Goal: Transaction & Acquisition: Purchase product/service

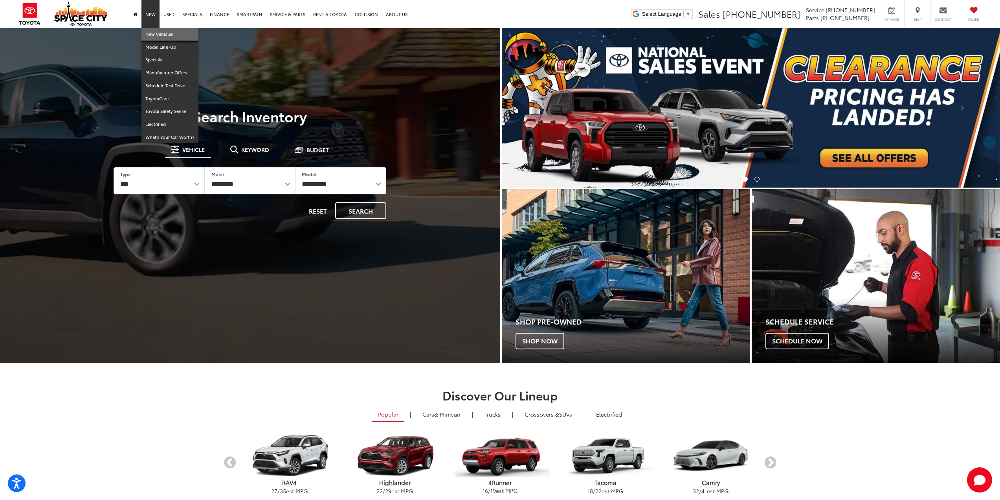
click at [151, 38] on link "New Vehicles" at bounding box center [170, 34] width 57 height 13
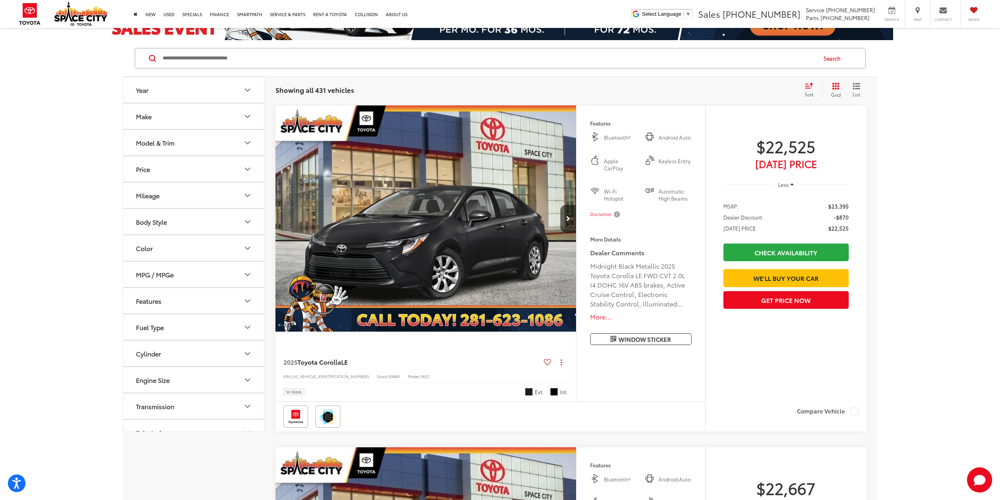
scroll to position [105, 0]
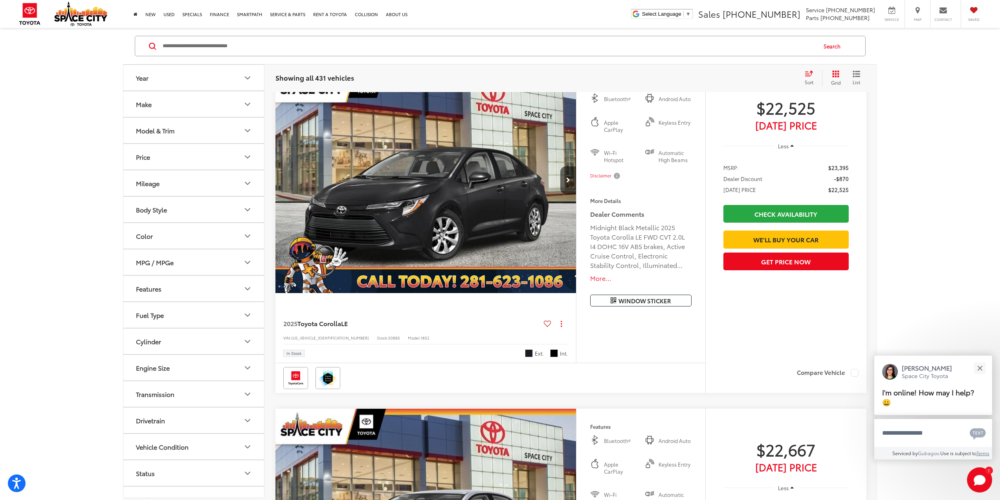
click at [207, 136] on button "Model & Trim" at bounding box center [194, 131] width 142 height 26
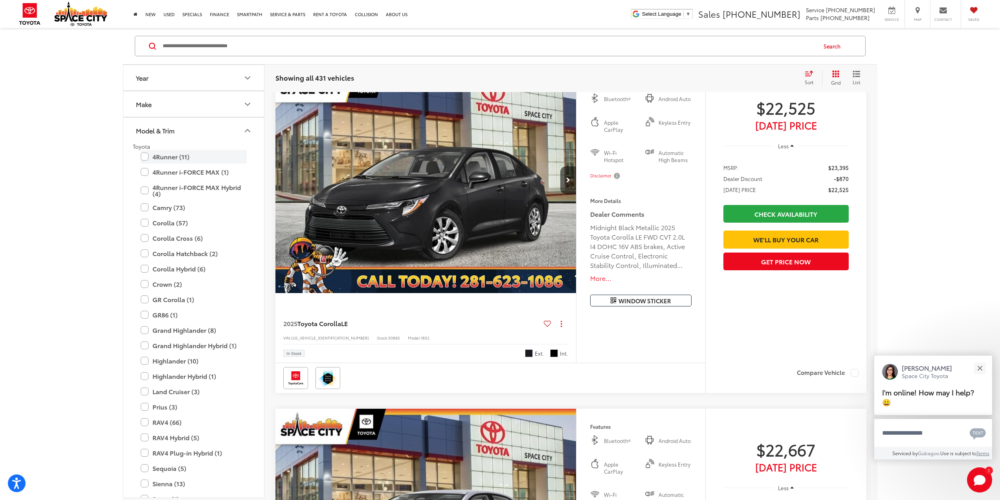
click at [141, 158] on label "4Runner (11)" at bounding box center [194, 157] width 106 height 14
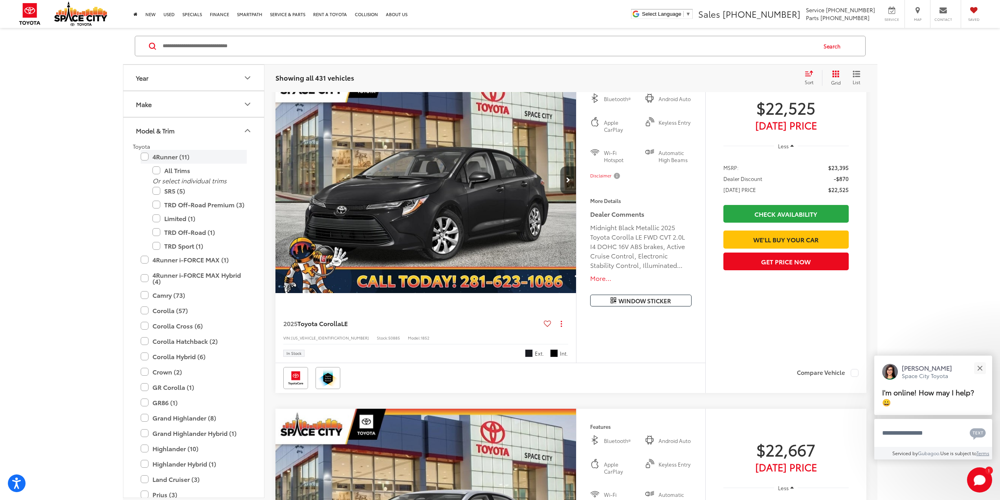
scroll to position [79, 0]
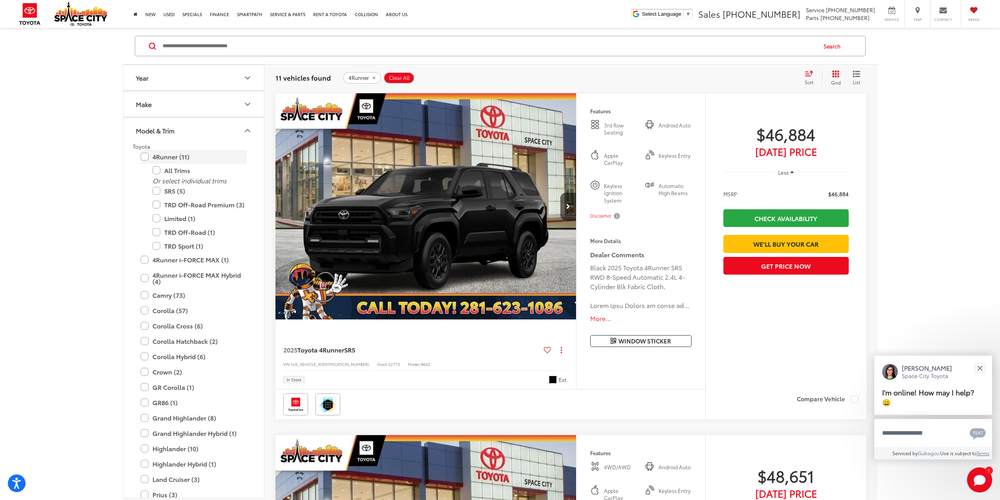
click at [144, 155] on label "4Runner (11)" at bounding box center [194, 157] width 106 height 14
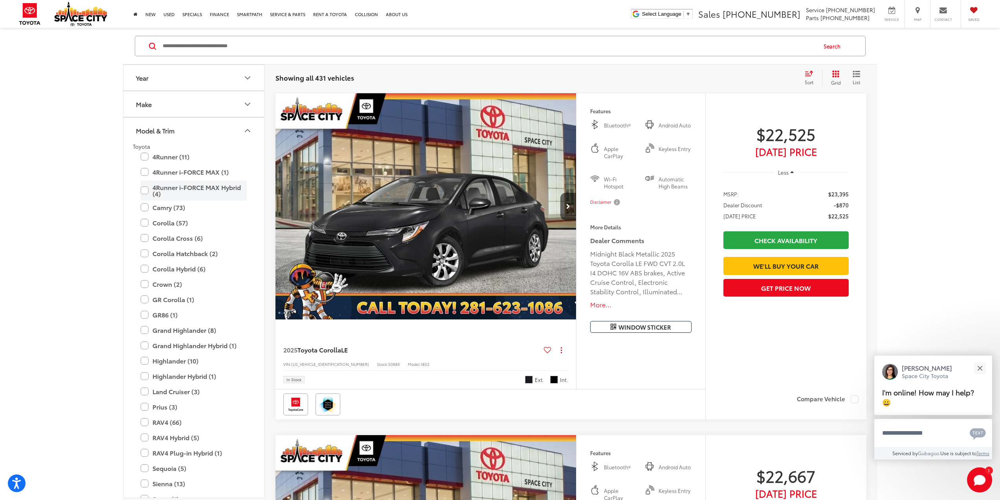
click at [142, 191] on label "4Runner i-FORCE MAX Hybrid (4)" at bounding box center [194, 190] width 106 height 20
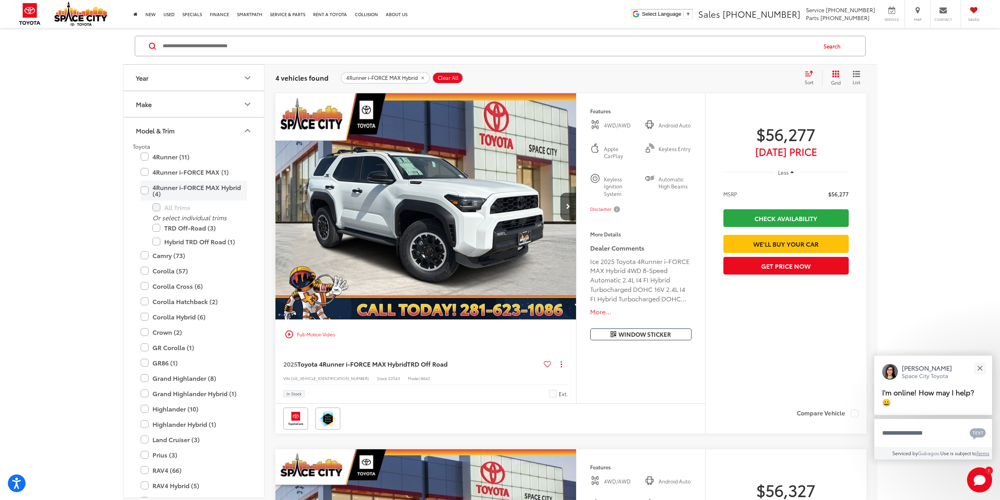
click at [144, 195] on label "4Runner i-FORCE MAX Hybrid (4)" at bounding box center [194, 190] width 106 height 20
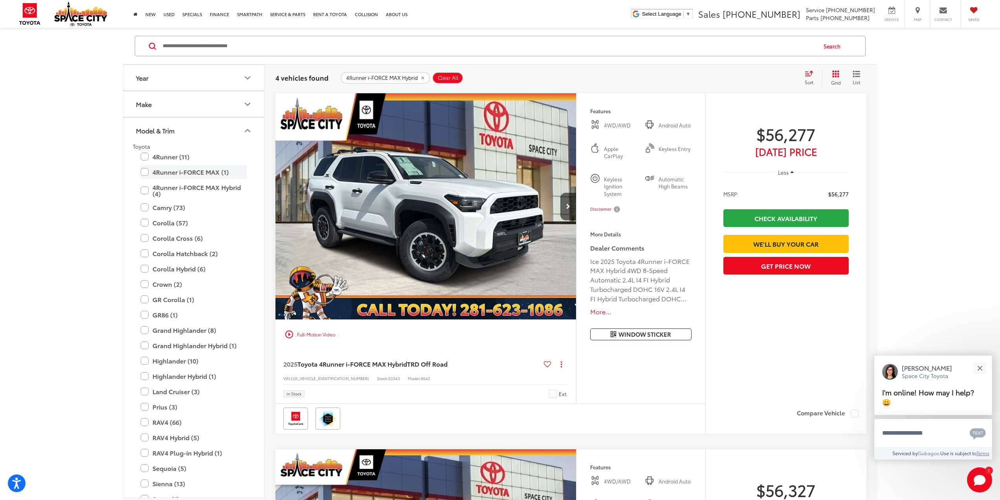
click at [147, 177] on label "4Runner i-FORCE MAX (1)" at bounding box center [194, 172] width 106 height 14
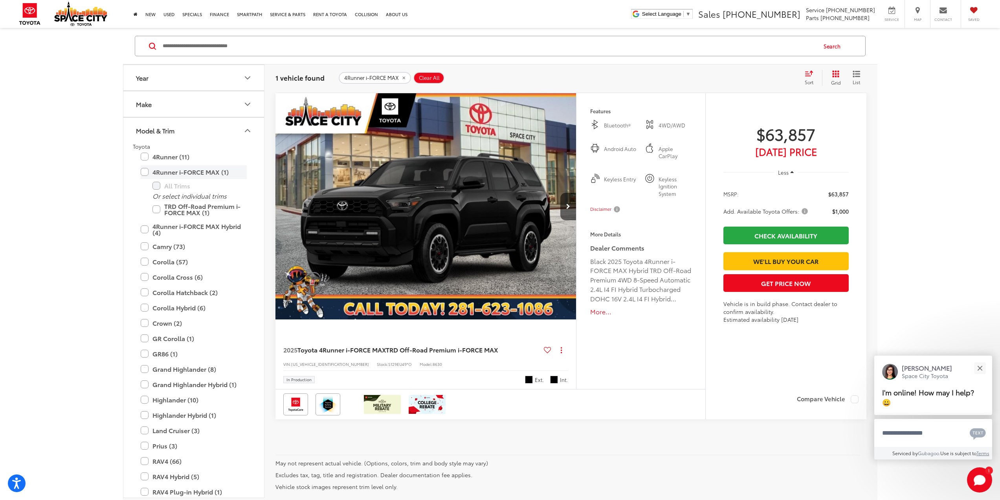
click at [148, 172] on label "4Runner i-FORCE MAX (1)" at bounding box center [194, 172] width 106 height 14
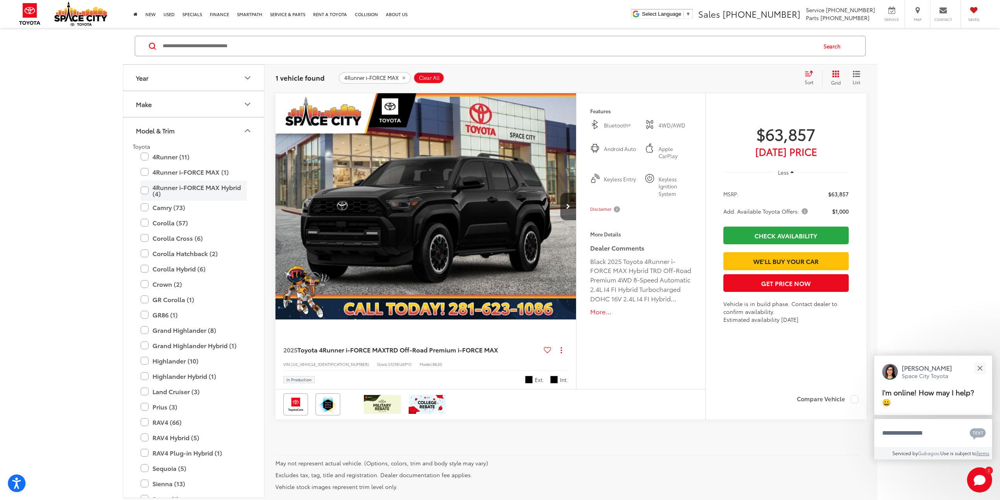
click at [146, 198] on label "4Runner i-FORCE MAX Hybrid (4)" at bounding box center [194, 190] width 106 height 20
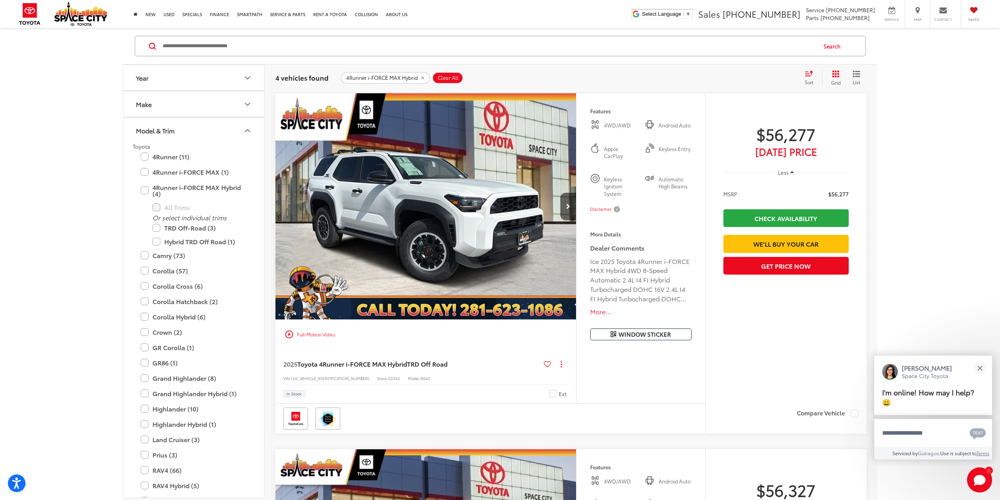
click at [421, 215] on img "2025 Toyota 4Runner i-FORCE MAX Hybrid Hybrid TRD Off Road 0" at bounding box center [426, 206] width 302 height 227
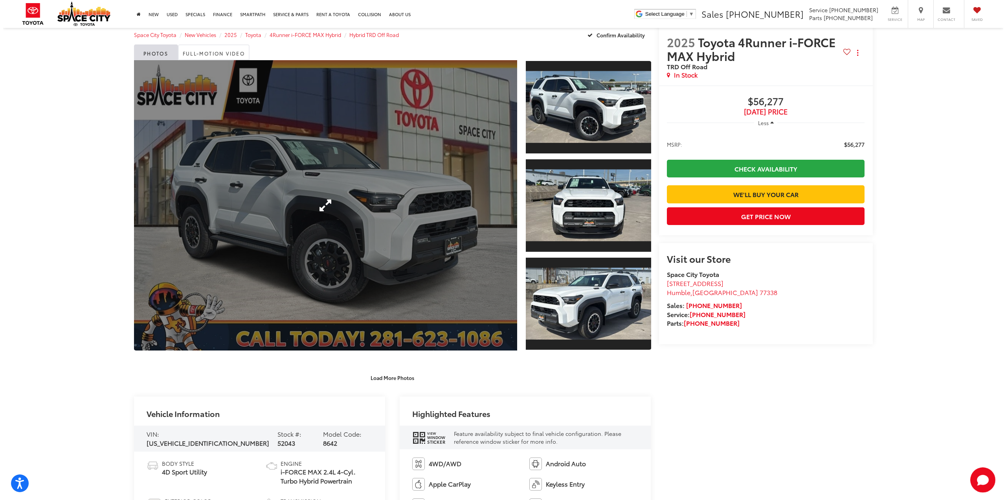
scroll to position [105, 0]
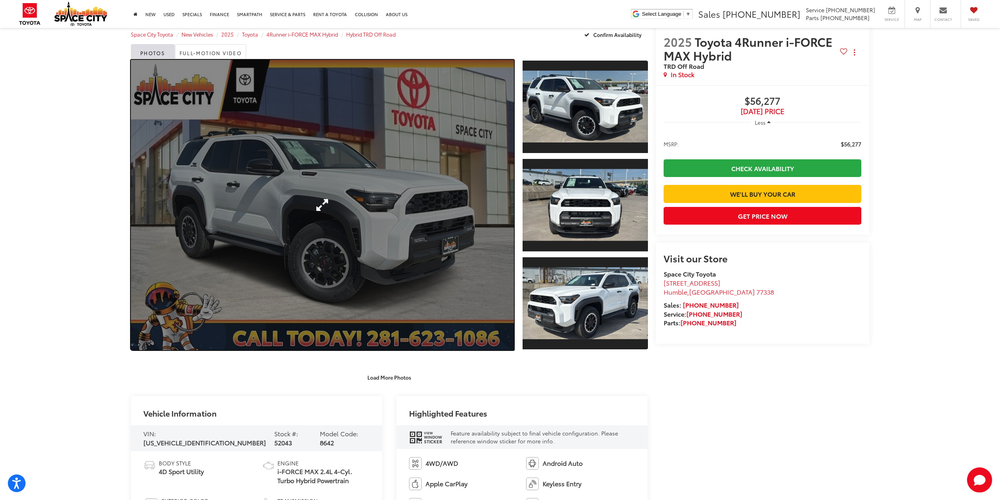
click at [418, 205] on link "Expand Photo 0" at bounding box center [323, 205] width 384 height 290
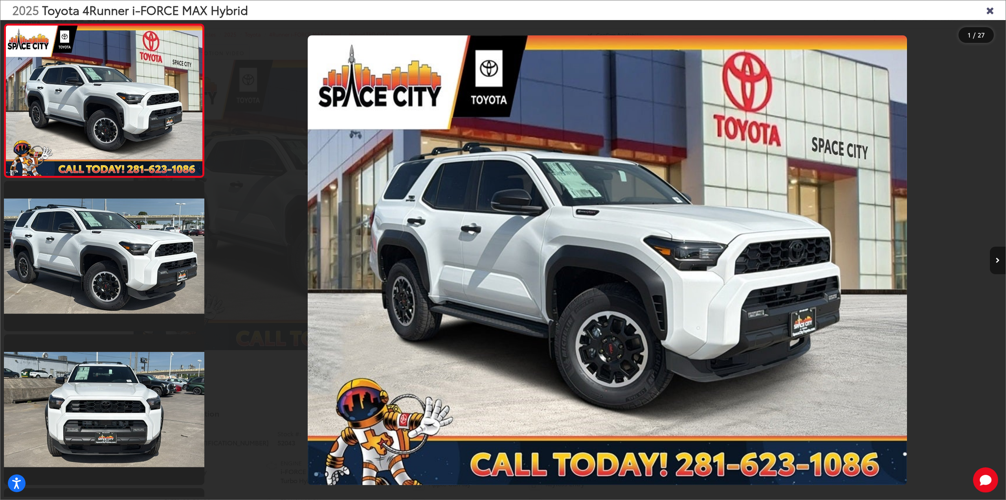
click at [999, 254] on button "Next image" at bounding box center [998, 260] width 16 height 28
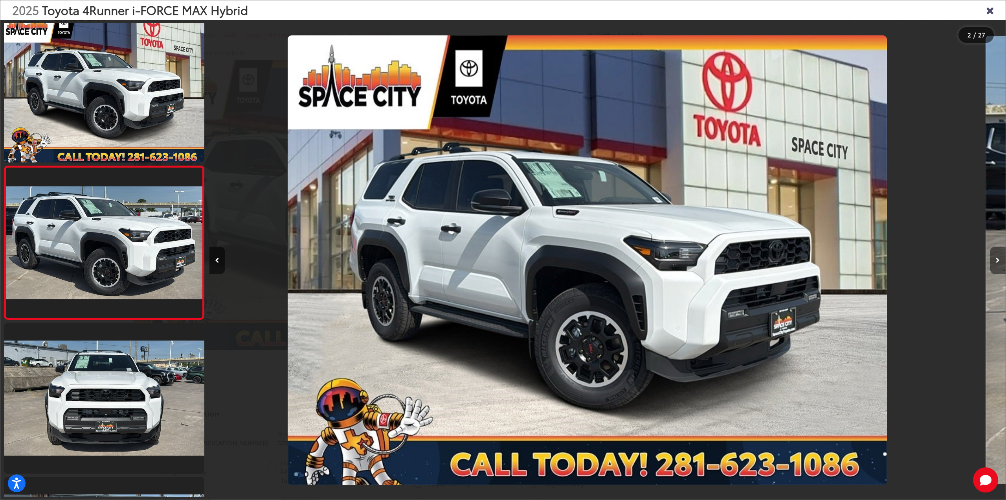
scroll to position [17, 0]
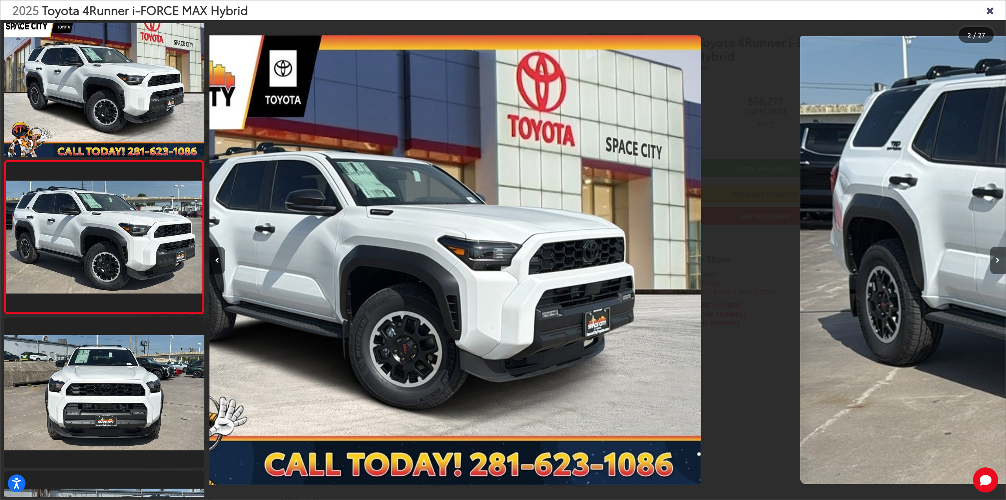
click at [999, 254] on button "Next image" at bounding box center [998, 260] width 16 height 28
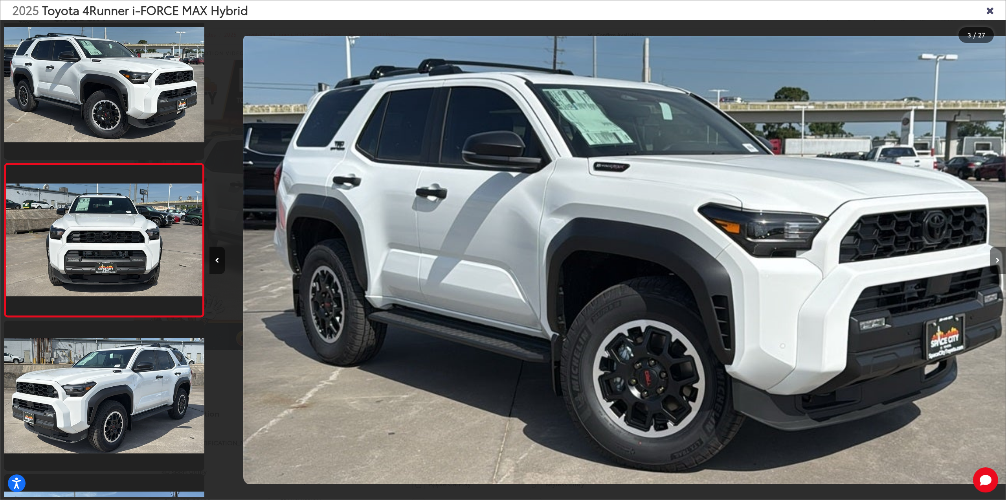
scroll to position [170, 0]
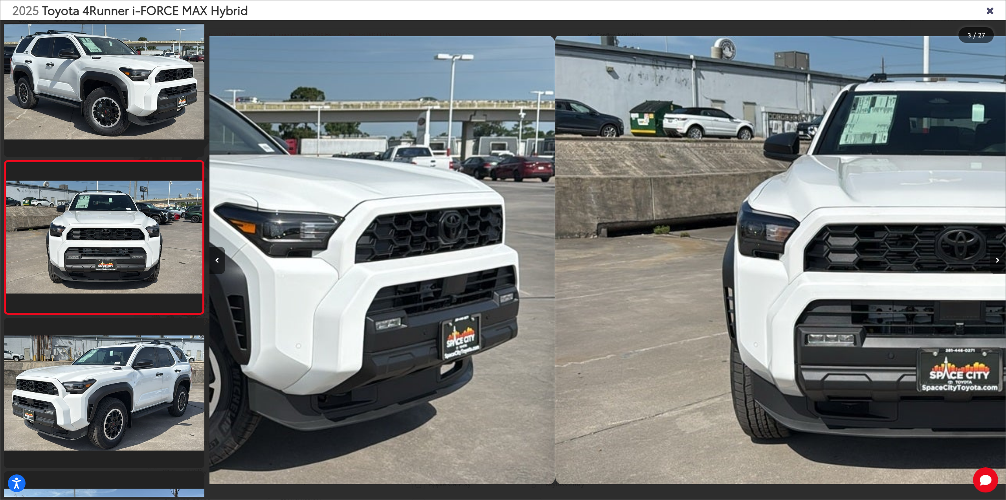
click at [999, 254] on button "Next image" at bounding box center [998, 260] width 16 height 28
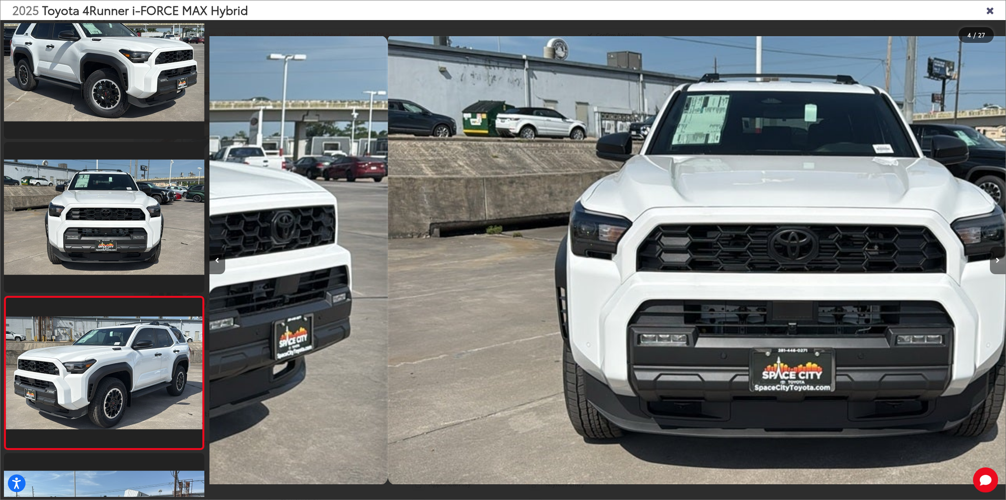
scroll to position [0, 0]
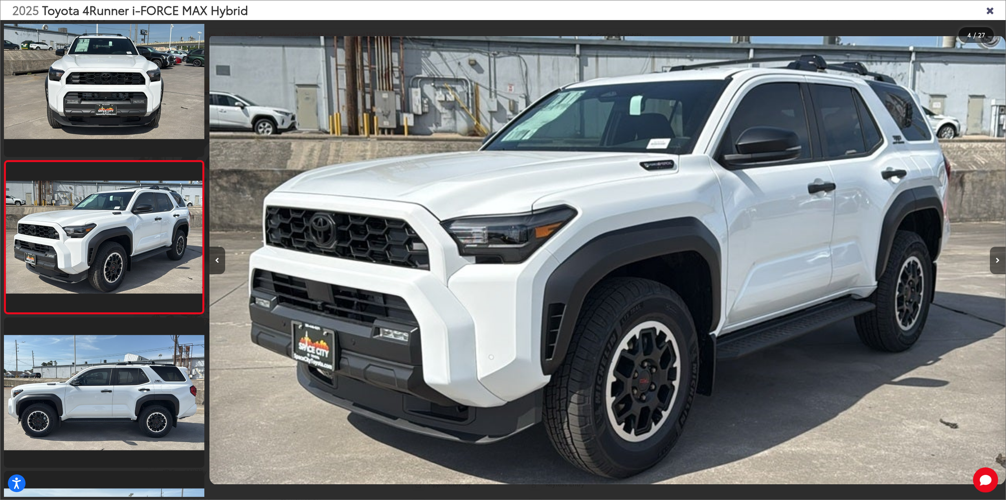
click at [999, 254] on button "Next image" at bounding box center [998, 260] width 16 height 28
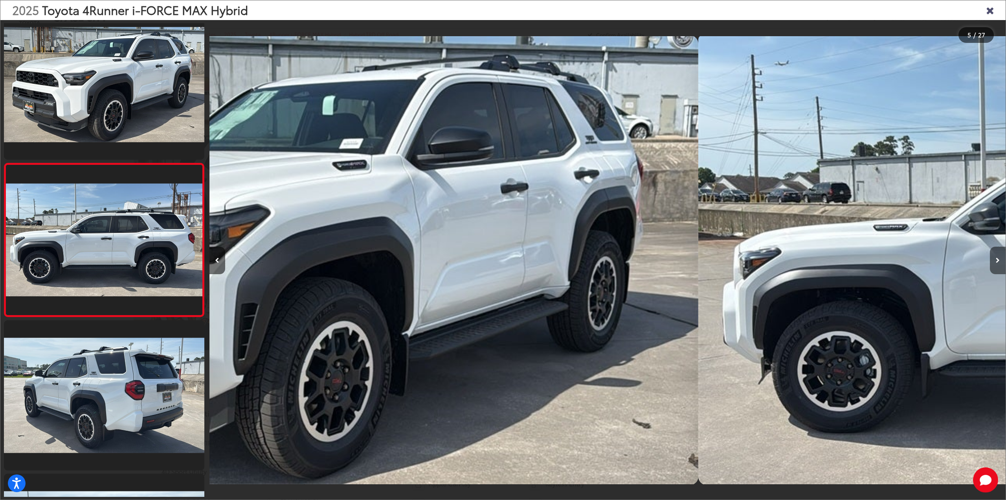
scroll to position [477, 0]
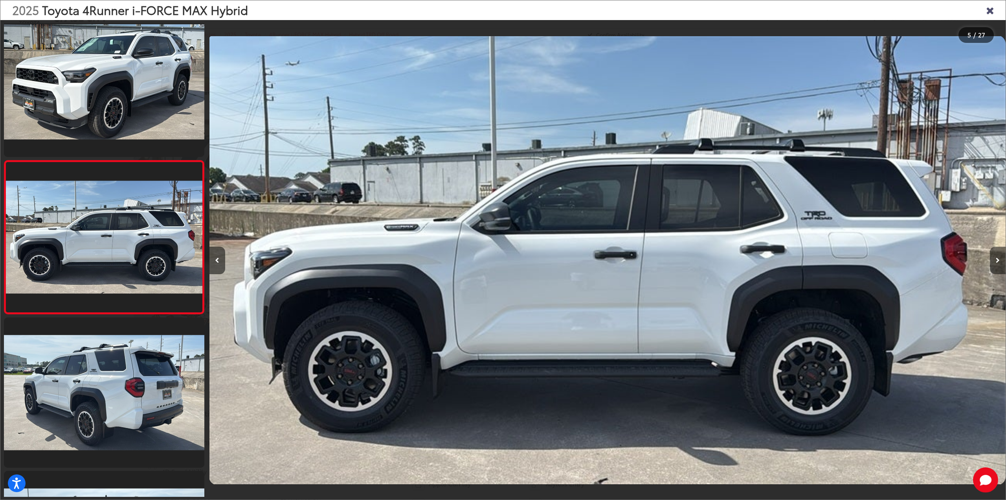
click at [999, 254] on button "Next image" at bounding box center [998, 260] width 16 height 28
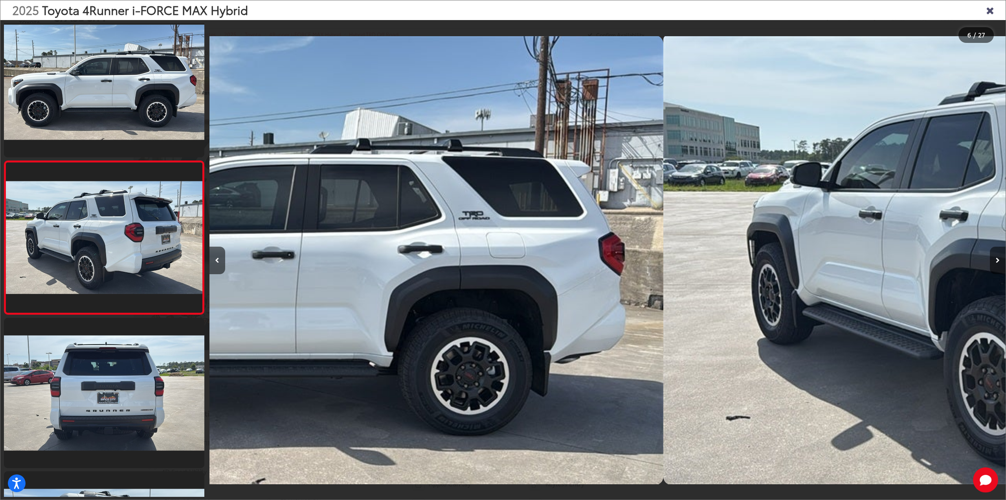
scroll to position [631, 0]
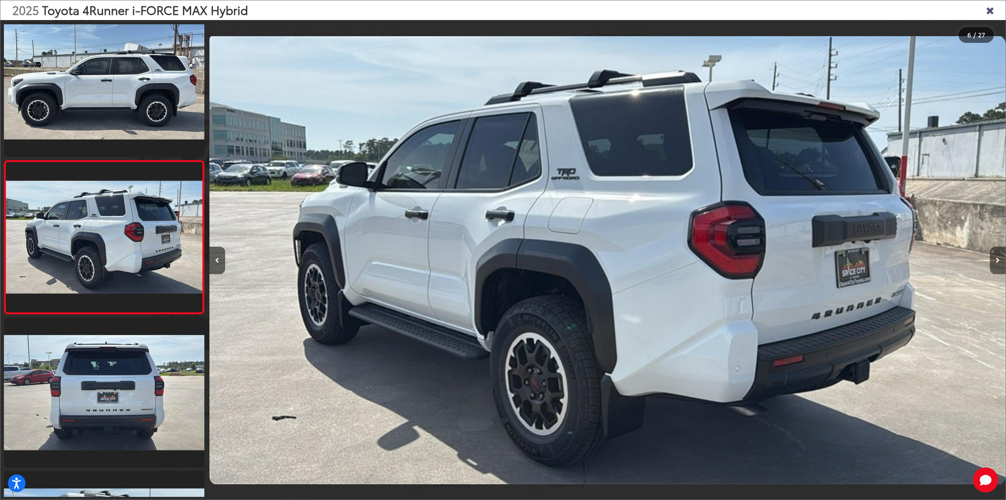
click at [999, 256] on button "Next image" at bounding box center [998, 260] width 16 height 28
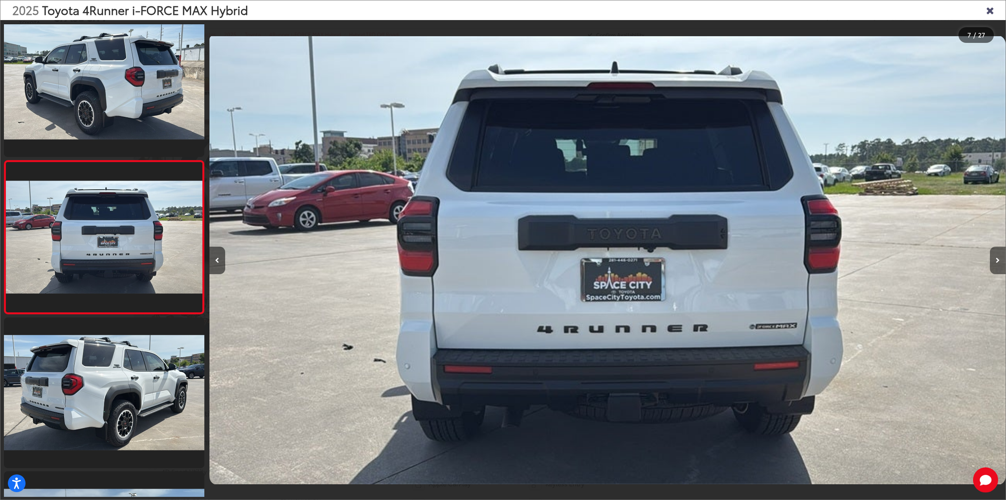
click at [999, 256] on button "Next image" at bounding box center [998, 260] width 16 height 28
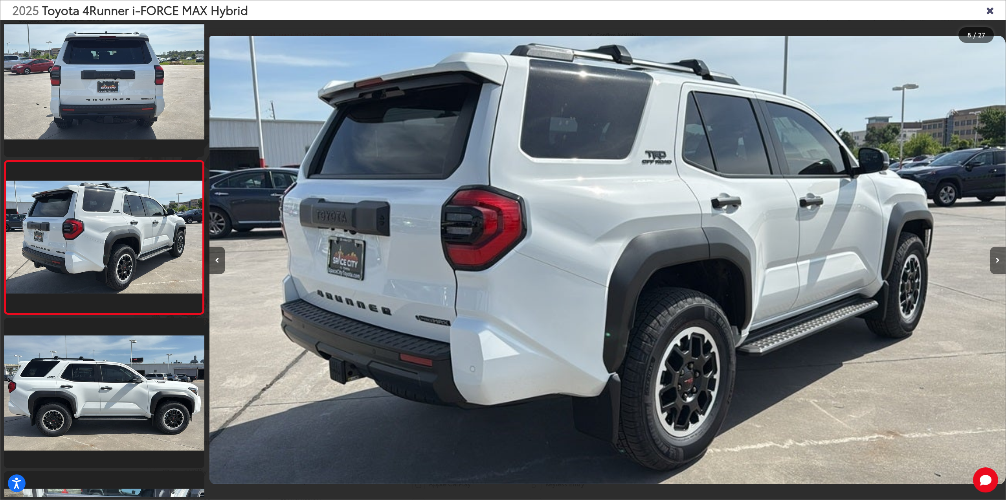
click at [1000, 256] on button "Next image" at bounding box center [998, 260] width 16 height 28
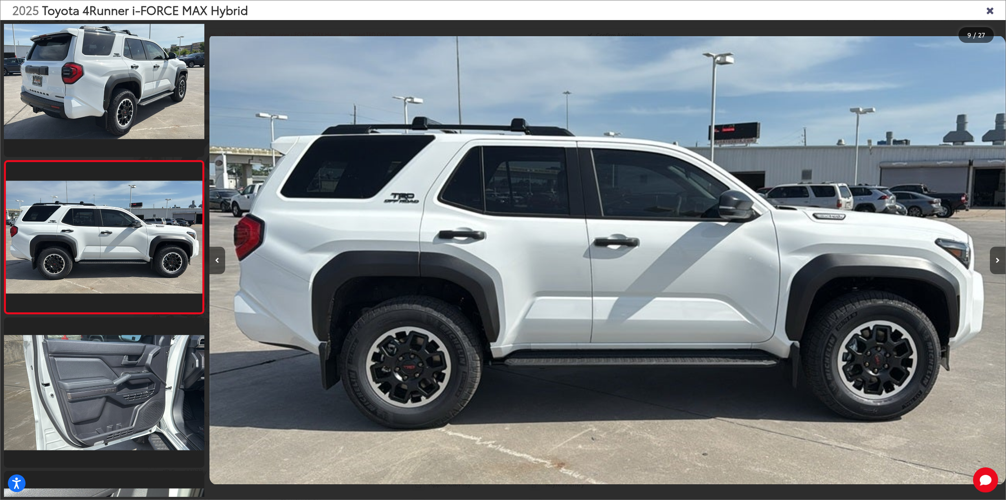
click at [1000, 256] on button "Next image" at bounding box center [998, 260] width 16 height 28
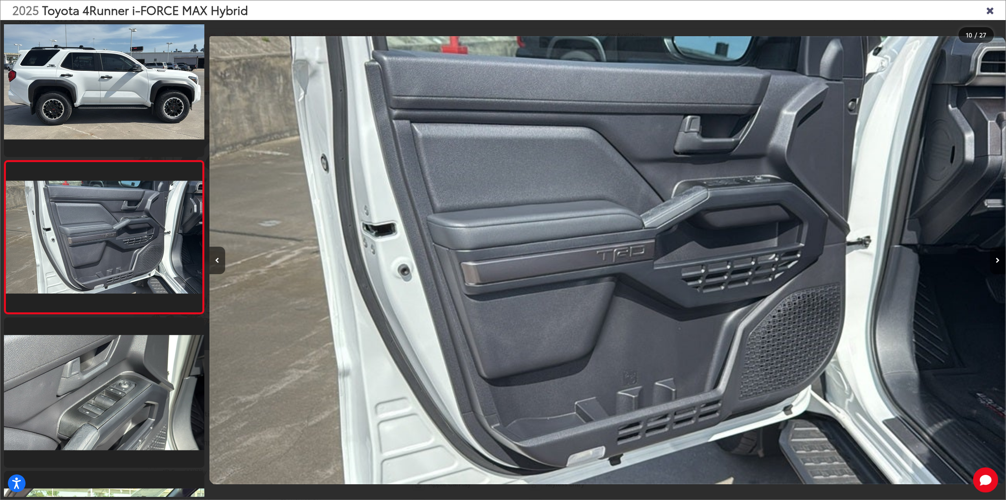
click at [1000, 263] on button "Next image" at bounding box center [998, 260] width 16 height 28
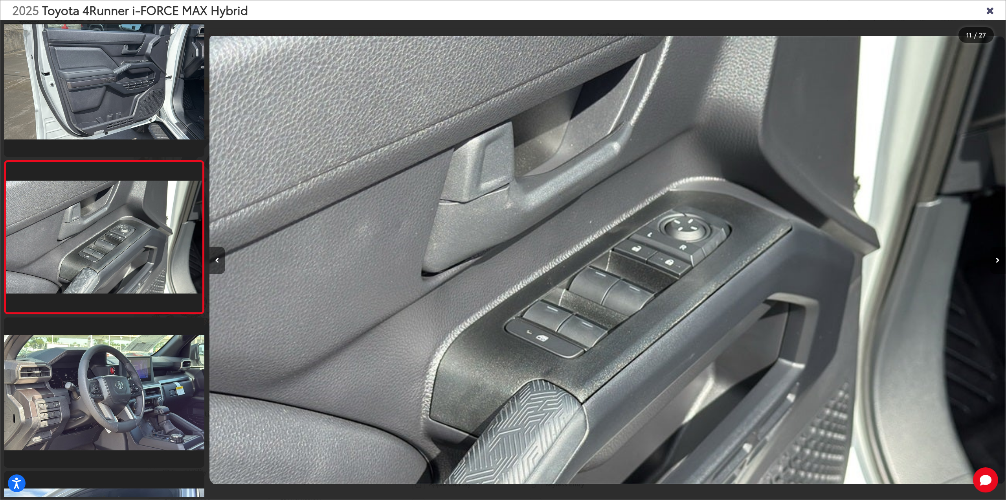
click at [1000, 263] on div "2025 Toyota 4Runner i-FORCE MAX Hybrid 11 / 27" at bounding box center [503, 250] width 1006 height 500
click at [996, 265] on button "Next image" at bounding box center [998, 260] width 16 height 28
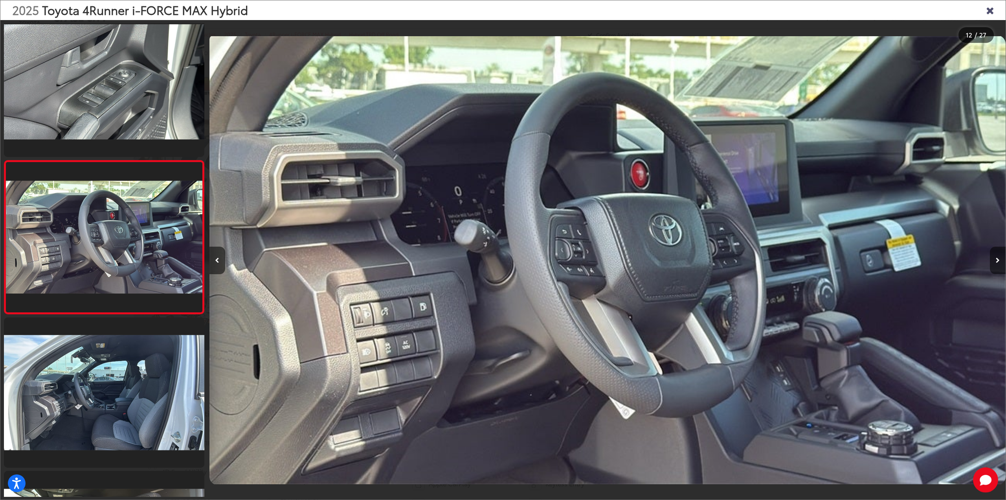
click at [996, 265] on button "Next image" at bounding box center [998, 260] width 16 height 28
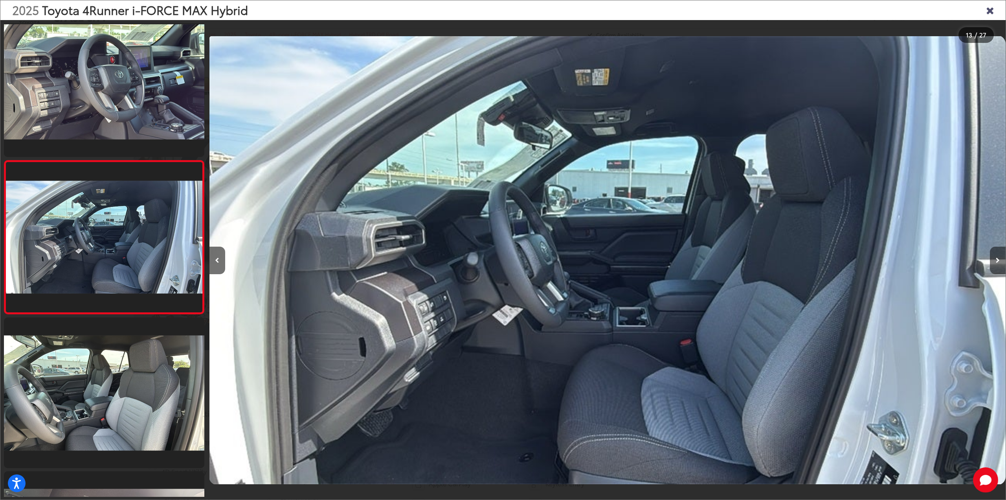
click at [999, 265] on button "Next image" at bounding box center [998, 260] width 16 height 28
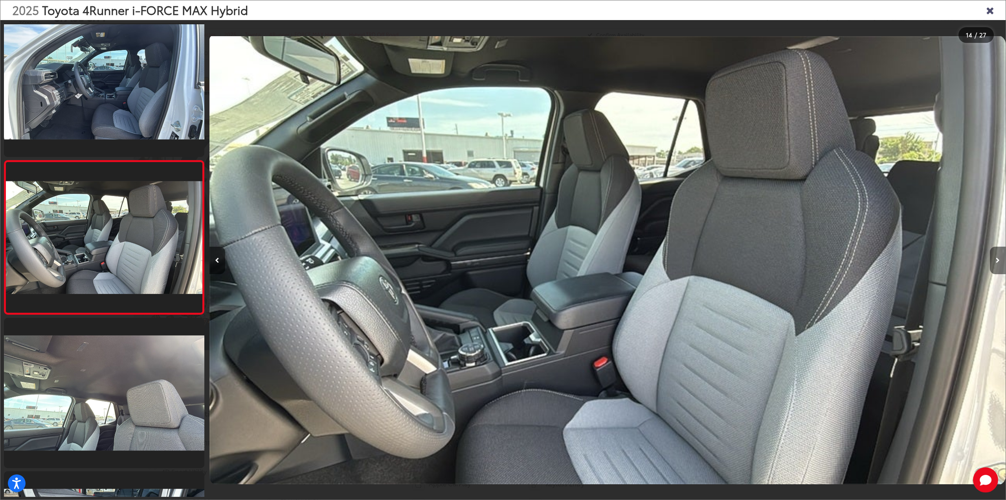
click at [993, 257] on button "Next image" at bounding box center [998, 260] width 16 height 28
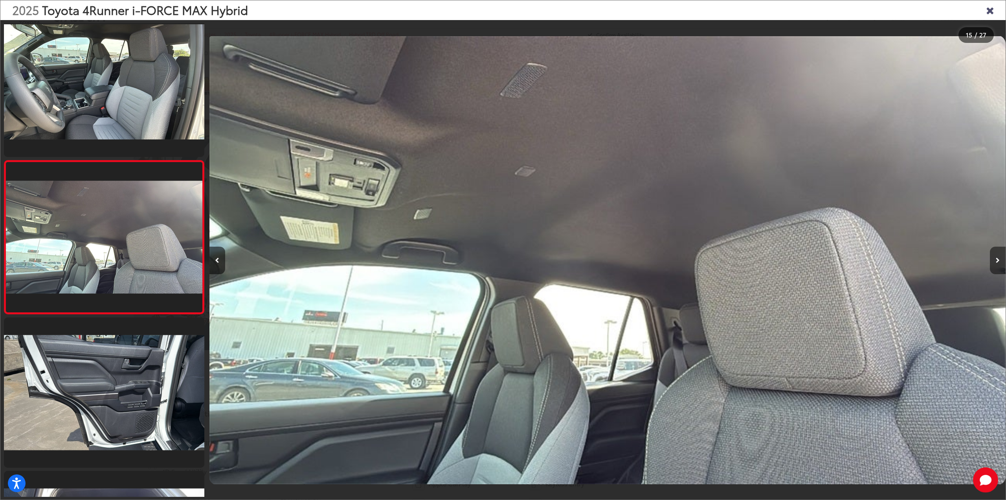
click at [993, 257] on button "Next image" at bounding box center [998, 260] width 16 height 28
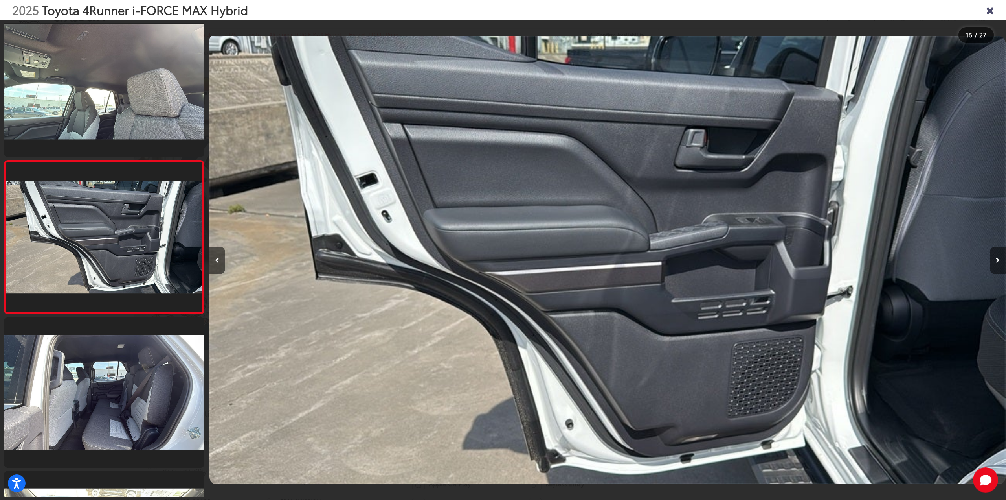
click at [993, 256] on button "Next image" at bounding box center [998, 260] width 16 height 28
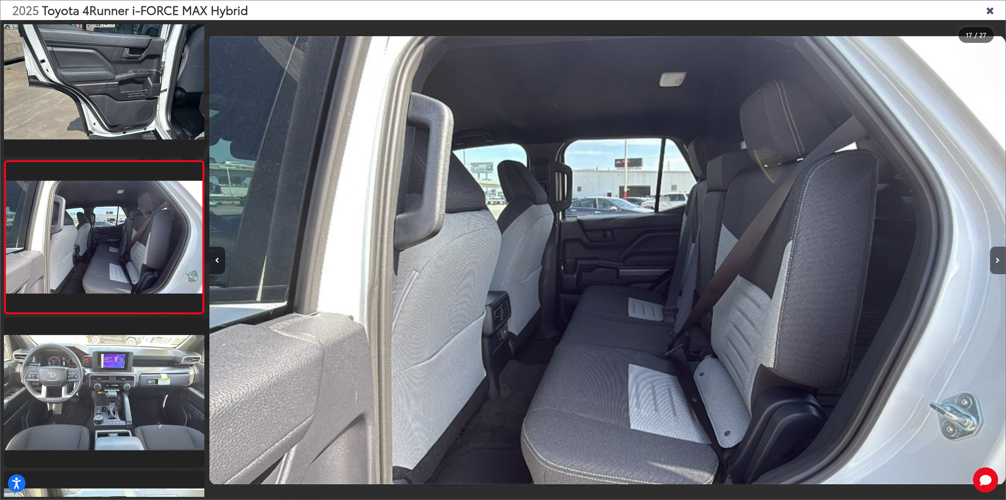
click at [993, 256] on button "Next image" at bounding box center [998, 260] width 16 height 28
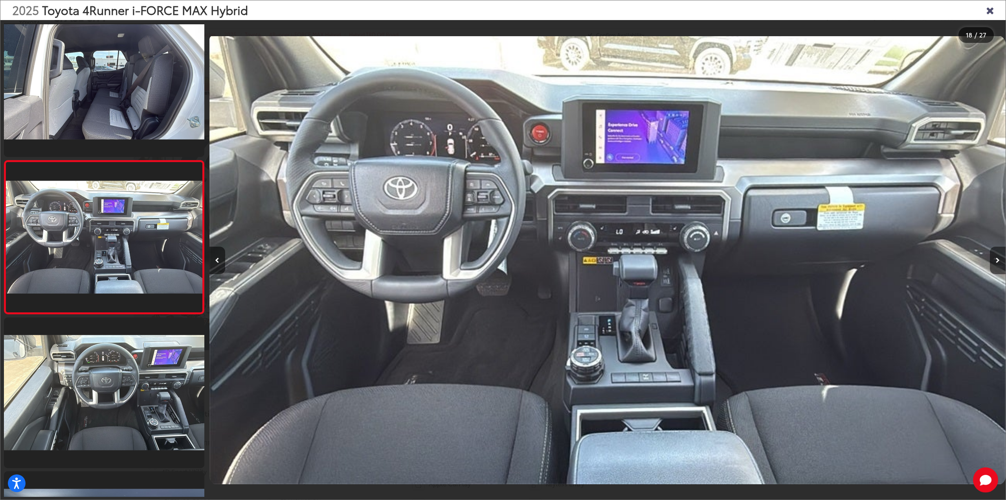
click at [993, 261] on button "Next image" at bounding box center [998, 260] width 16 height 28
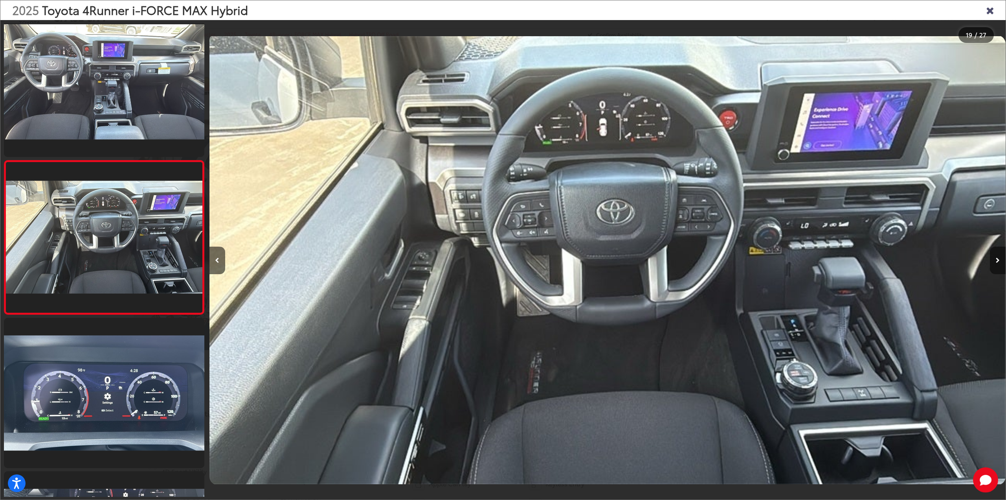
click at [993, 261] on button "Next image" at bounding box center [998, 260] width 16 height 28
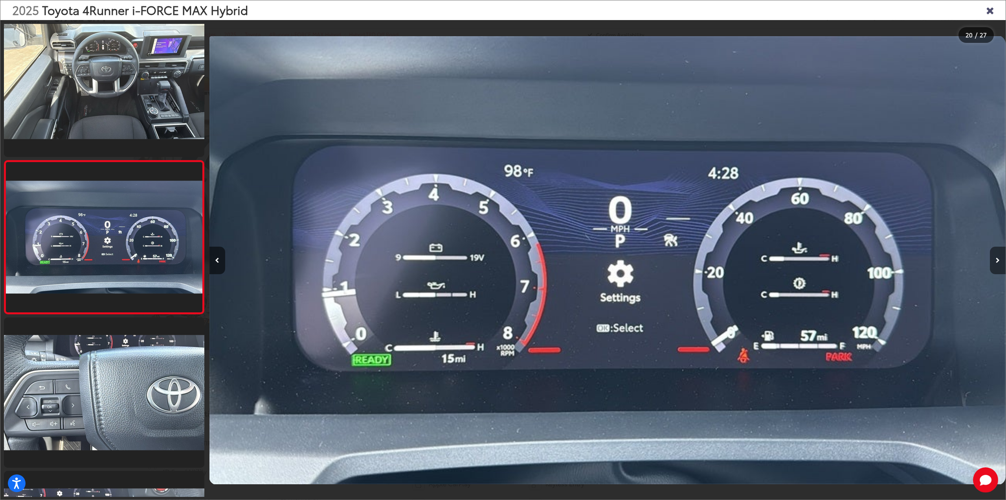
click at [991, 261] on button "Next image" at bounding box center [998, 260] width 16 height 28
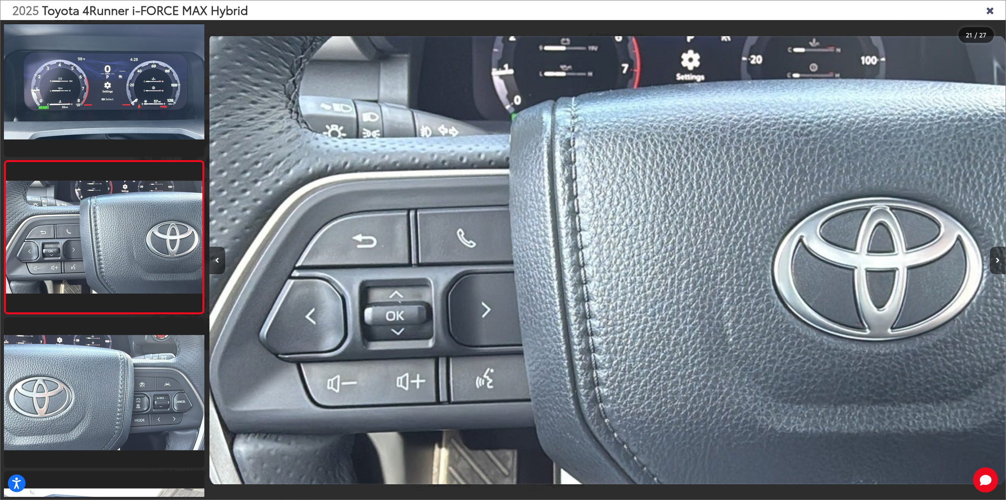
click at [992, 264] on button "Next image" at bounding box center [998, 260] width 16 height 28
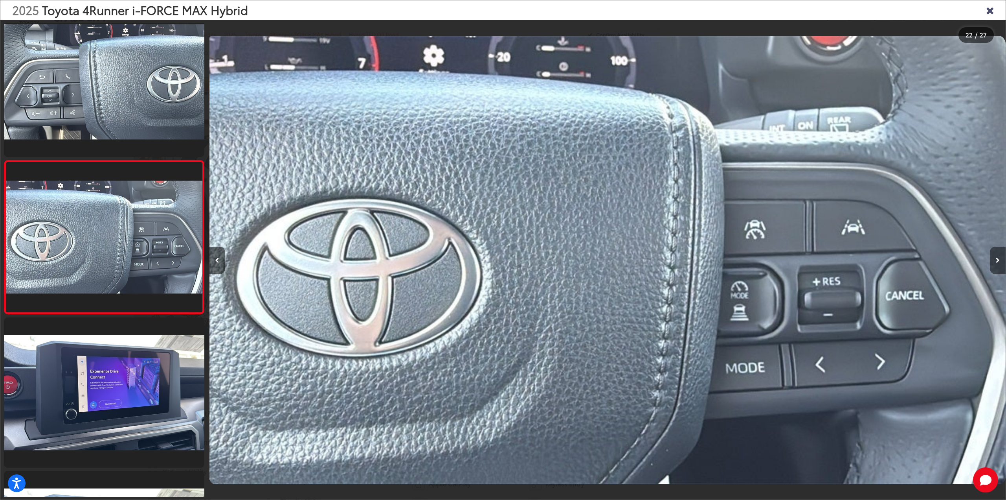
click at [992, 264] on button "Next image" at bounding box center [998, 260] width 16 height 28
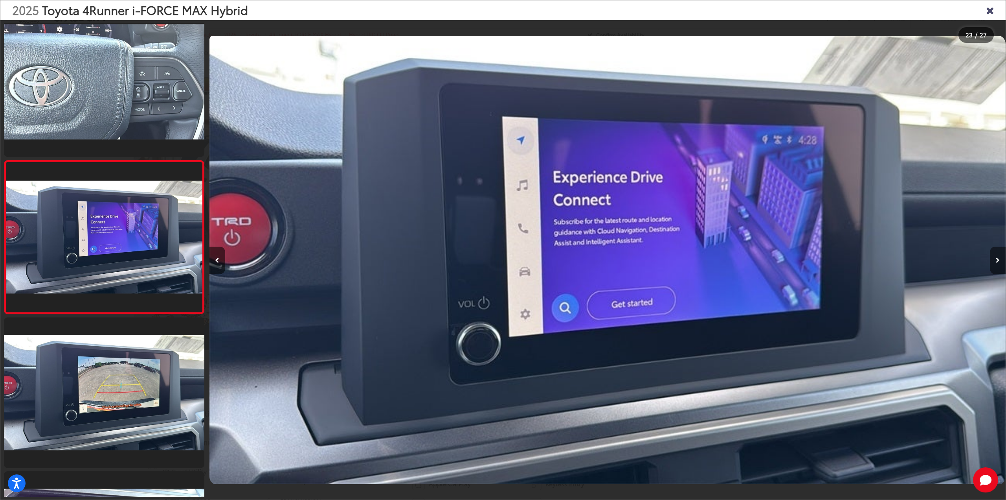
click at [1000, 261] on button "Next image" at bounding box center [998, 260] width 16 height 28
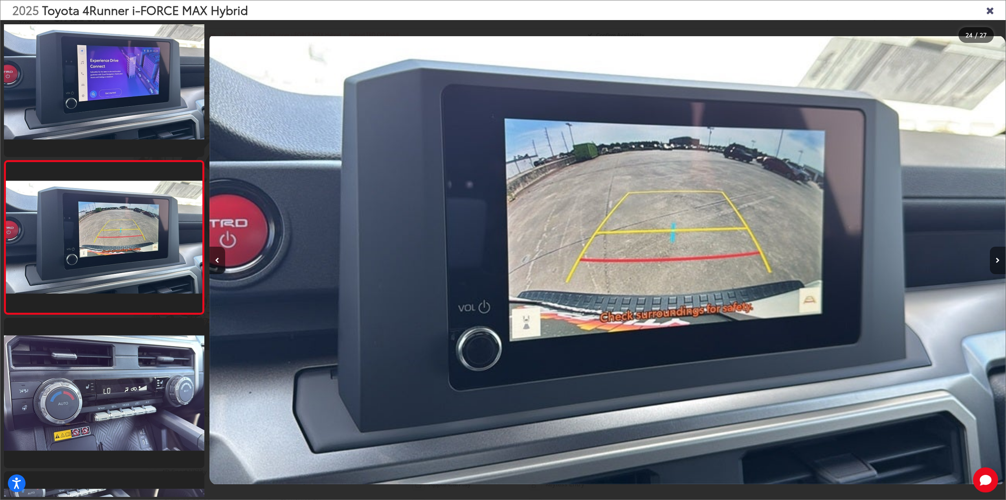
click at [1000, 268] on button "Next image" at bounding box center [998, 260] width 16 height 28
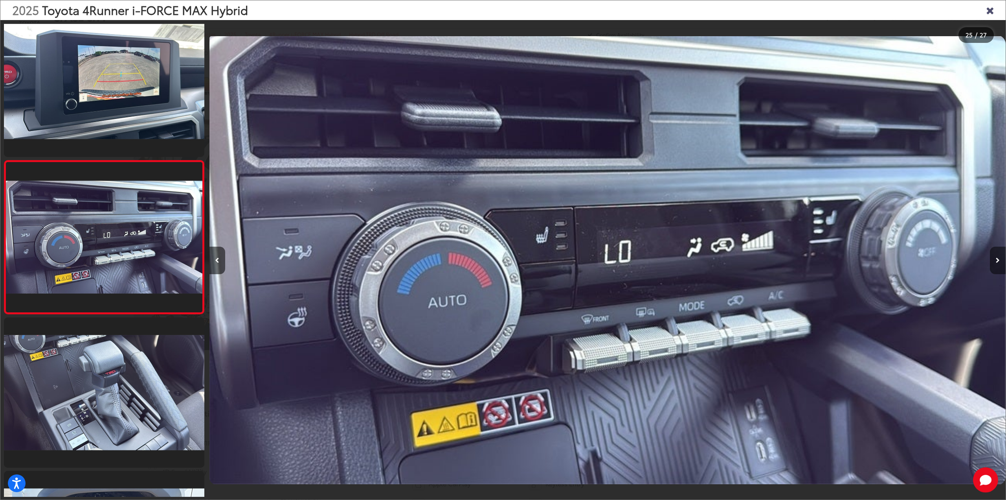
click at [1000, 272] on button "Next image" at bounding box center [998, 260] width 16 height 28
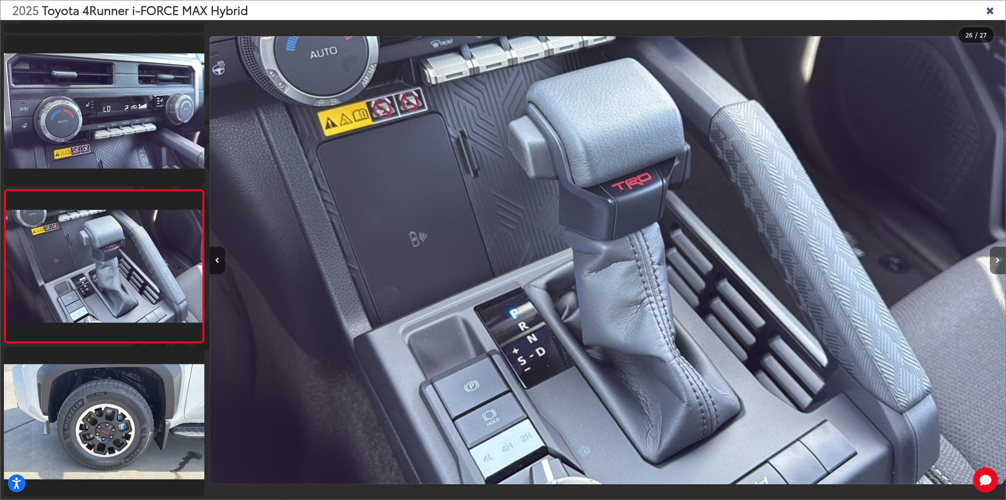
click at [997, 259] on icon "Next image" at bounding box center [998, 260] width 4 height 6
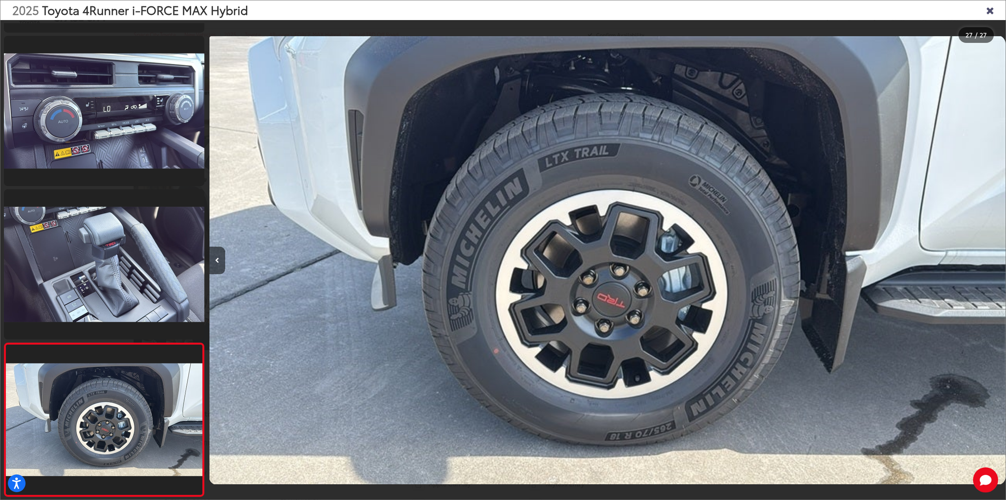
click at [995, 262] on div at bounding box center [906, 260] width 199 height 480
click at [990, 11] on icon "Close gallery" at bounding box center [990, 10] width 8 height 10
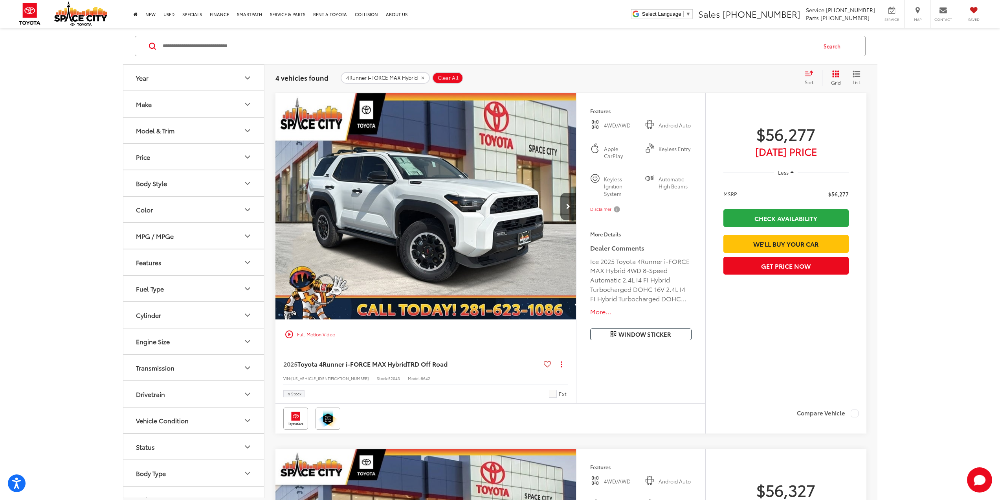
click at [188, 125] on button "Model & Trim" at bounding box center [194, 131] width 142 height 26
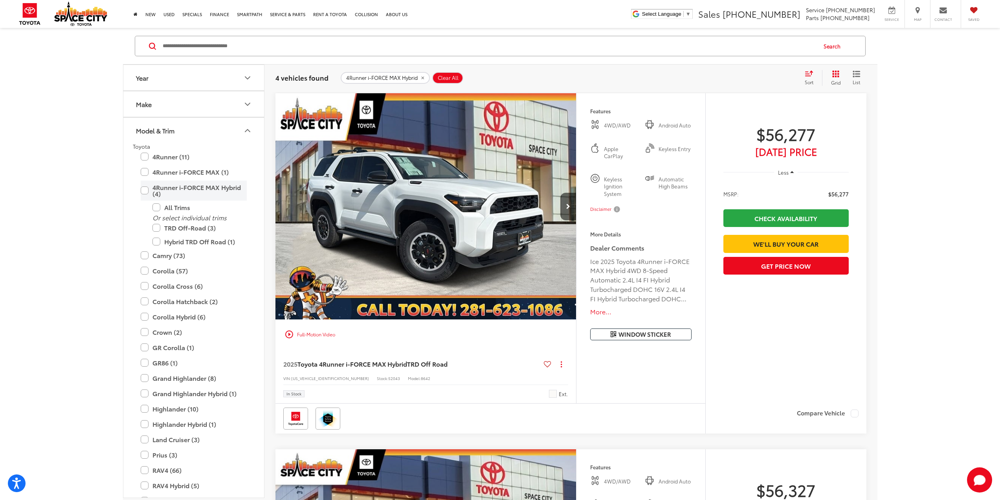
click at [146, 190] on label "4Runner i-FORCE MAX Hybrid (4)" at bounding box center [194, 190] width 106 height 20
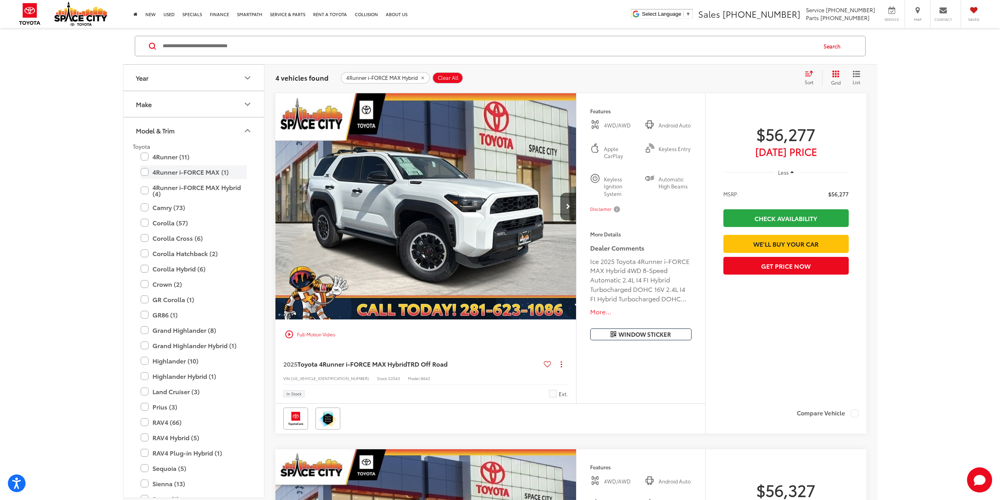
click at [143, 170] on label "4Runner i-FORCE MAX (1)" at bounding box center [194, 172] width 106 height 14
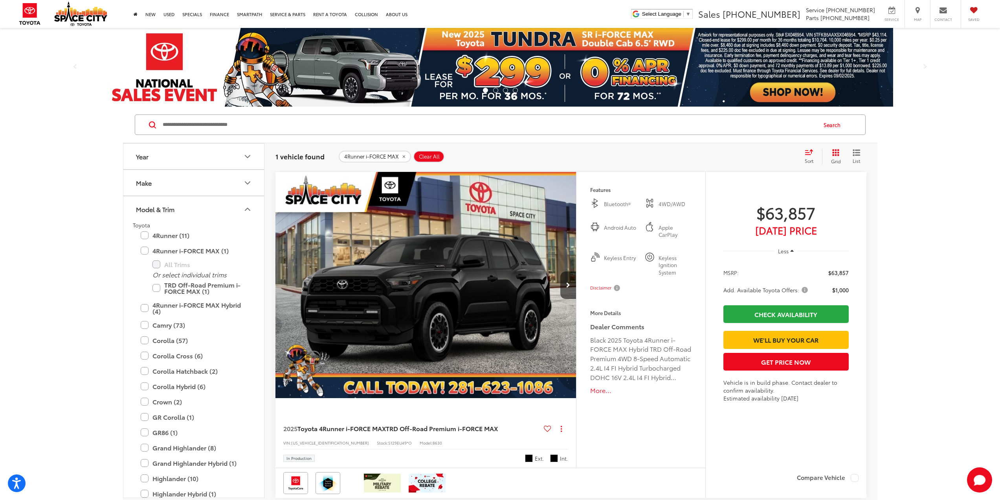
click at [432, 283] on img "2025 Toyota 4Runner i-FORCE MAX TRD Off-Road Premium i-FORCE MAX 0" at bounding box center [426, 285] width 302 height 227
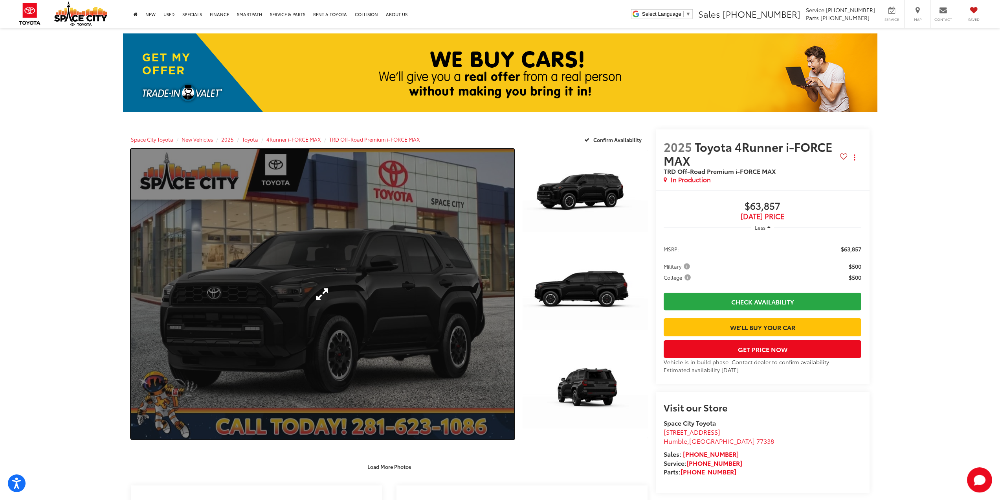
click at [492, 291] on link "Expand Photo 0" at bounding box center [323, 294] width 384 height 290
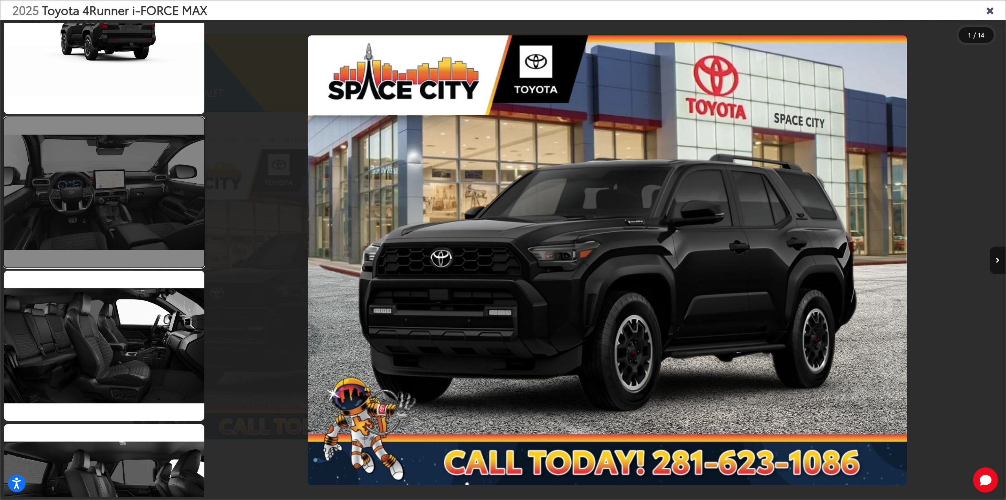
click at [111, 201] on link at bounding box center [104, 192] width 200 height 150
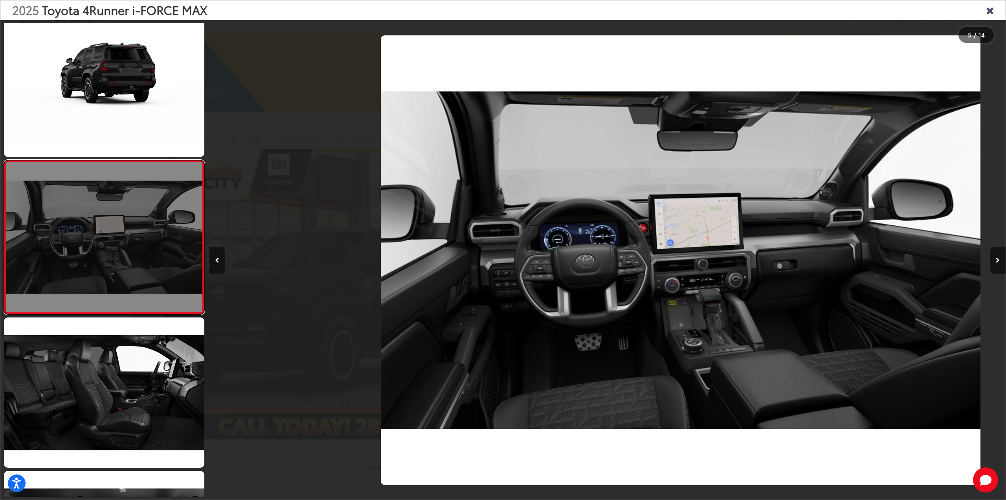
scroll to position [0, 3186]
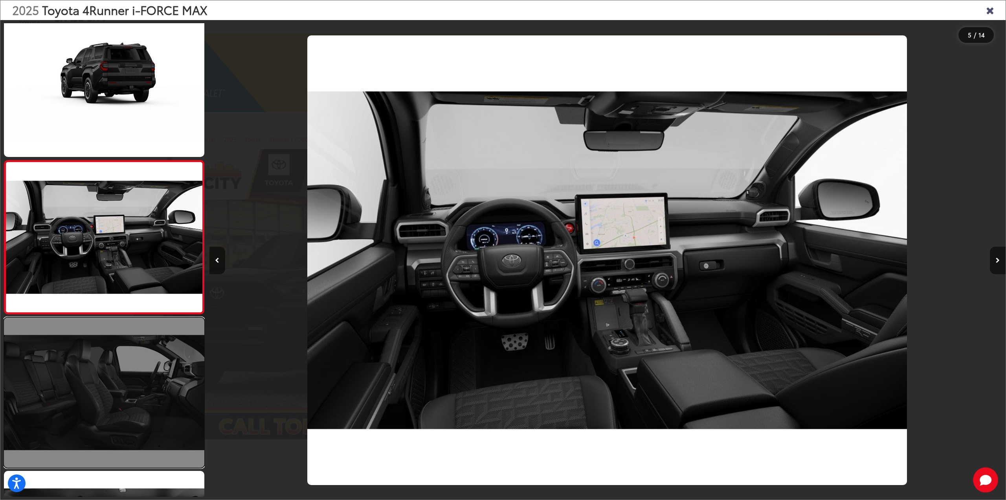
click at [119, 328] on link at bounding box center [104, 392] width 200 height 150
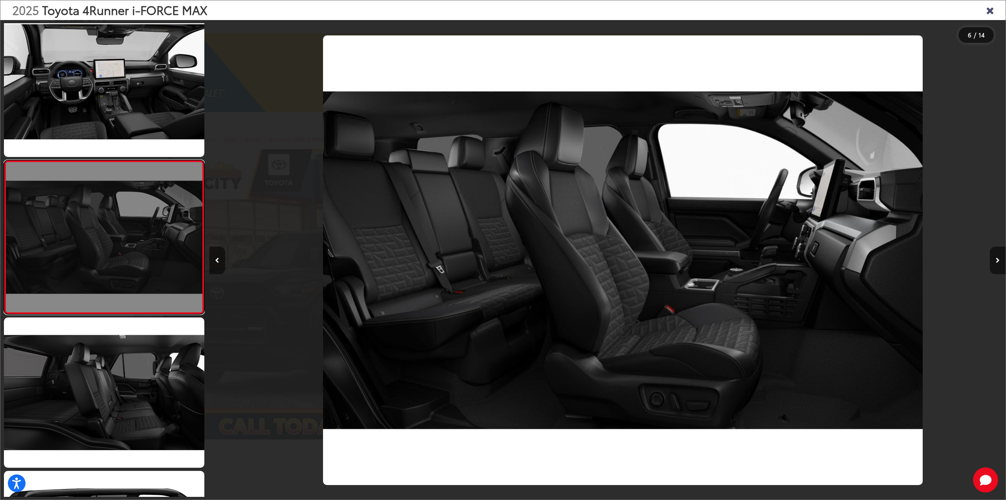
scroll to position [0, 3983]
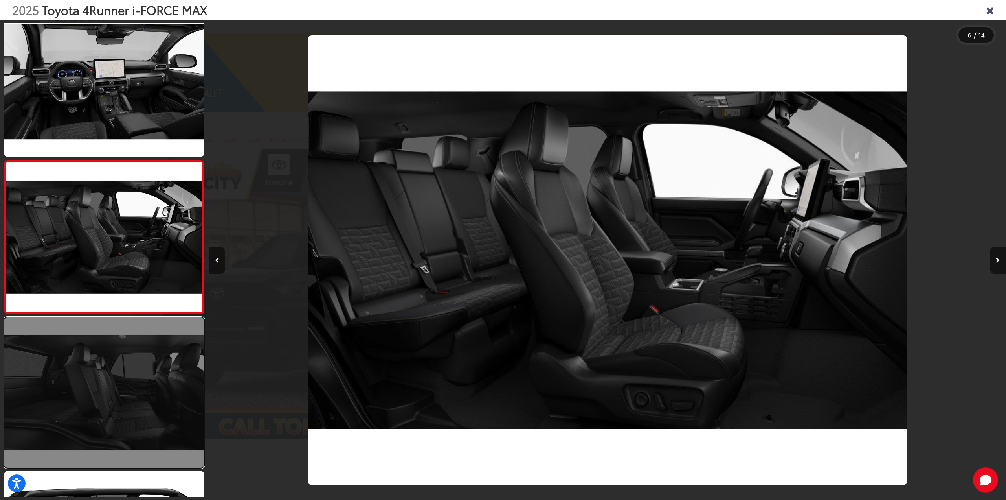
click at [127, 402] on link at bounding box center [104, 392] width 200 height 150
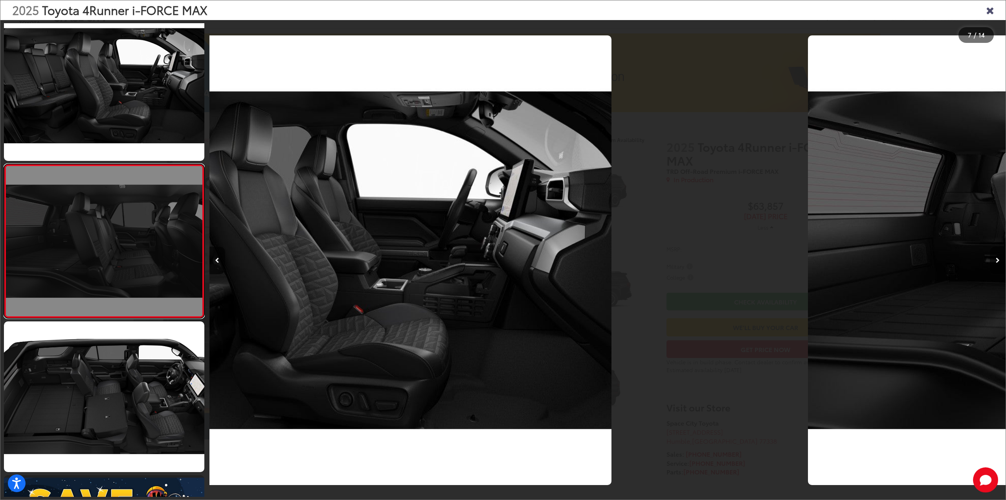
scroll to position [784, 0]
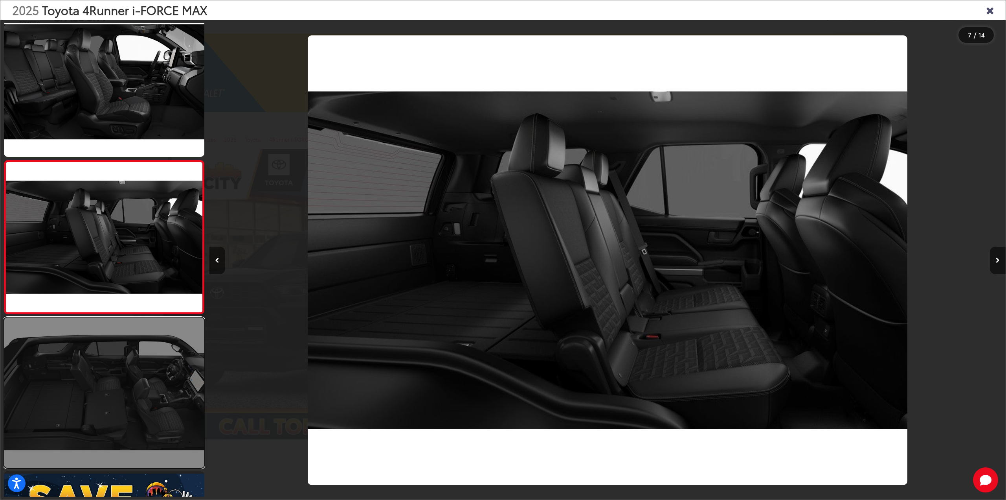
click at [132, 395] on link at bounding box center [104, 392] width 200 height 150
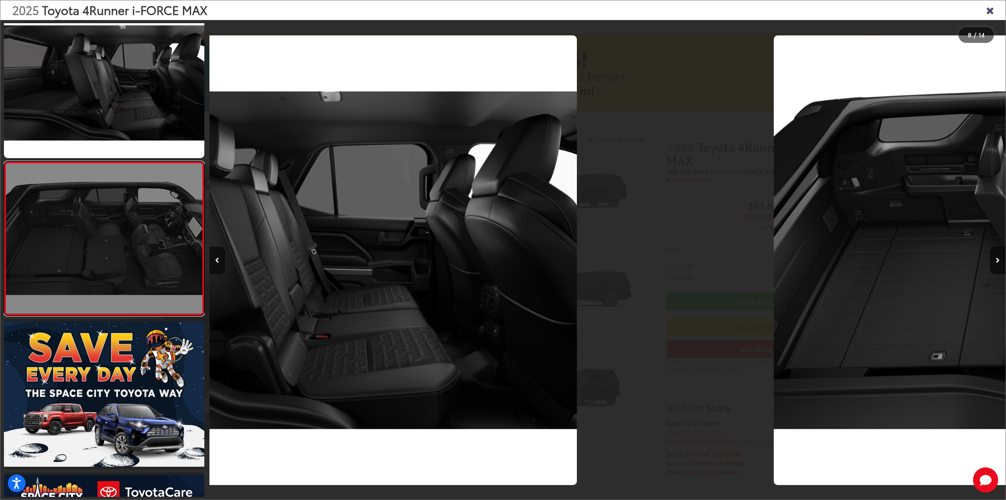
scroll to position [937, 0]
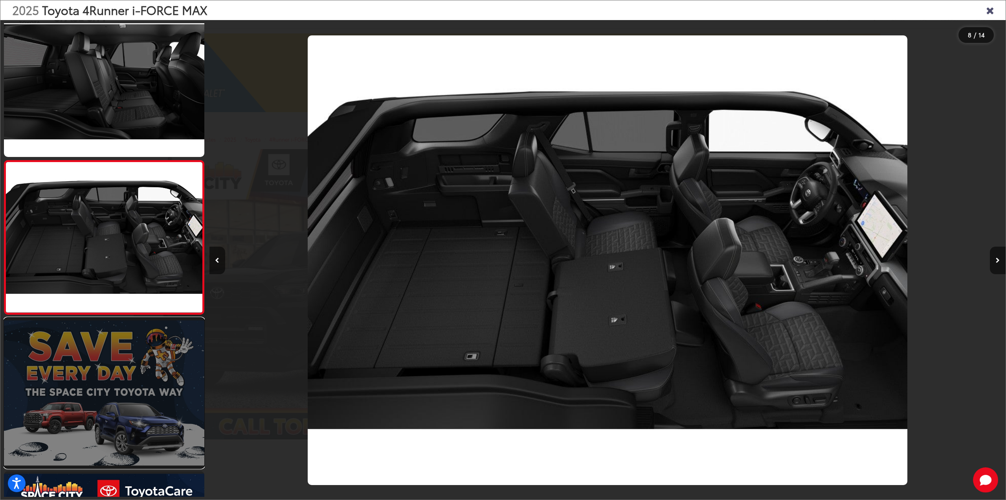
click at [132, 394] on link at bounding box center [104, 393] width 200 height 150
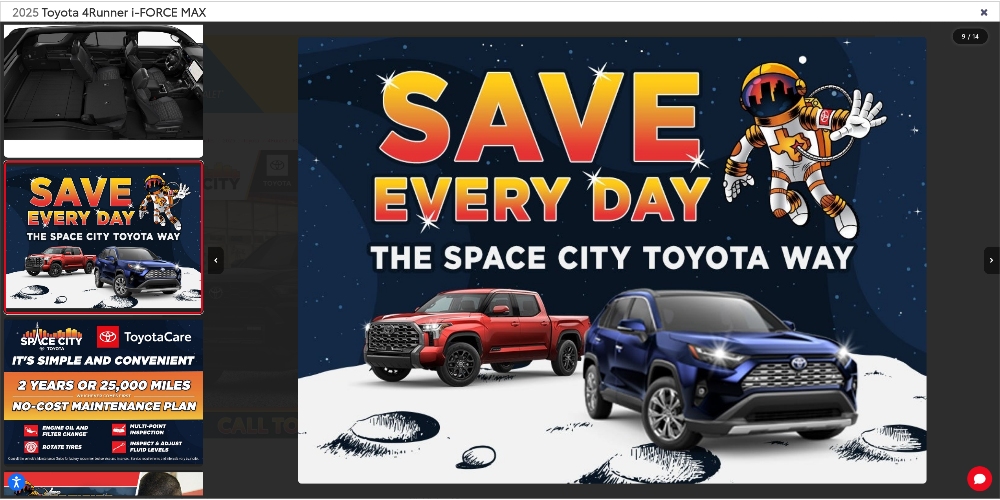
scroll to position [0, 6372]
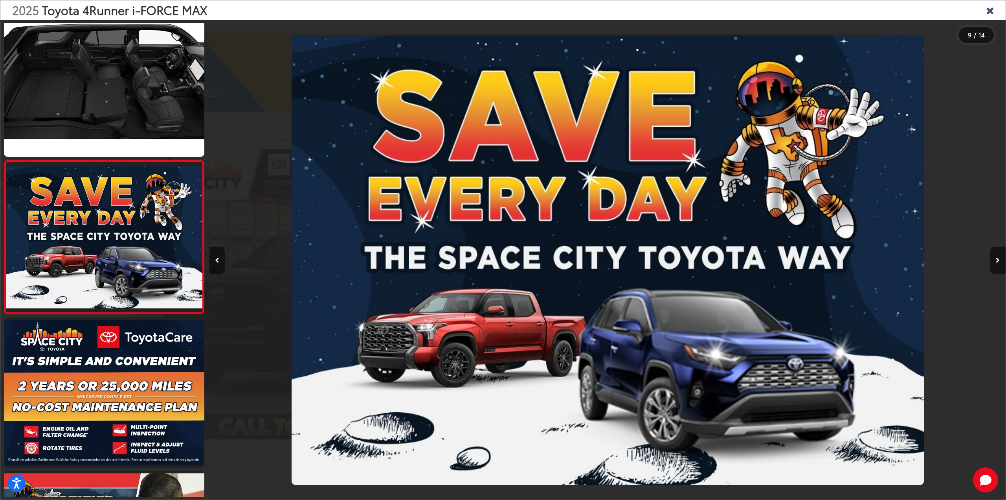
click at [996, 13] on div "2025 Toyota 4Runner i-FORCE MAX" at bounding box center [503, 10] width 1006 height 20
click at [987, 10] on icon "Close gallery" at bounding box center [990, 10] width 8 height 10
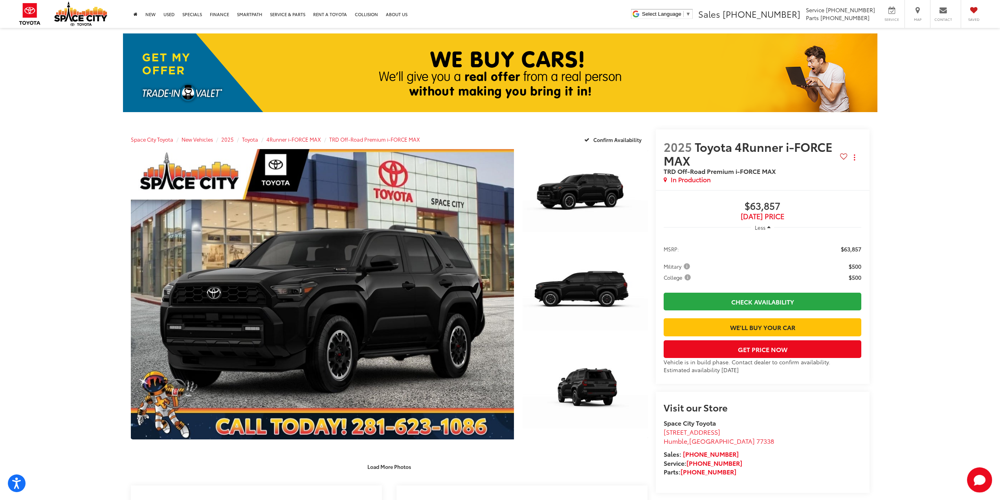
drag, startPoint x: 75, startPoint y: 249, endPoint x: 79, endPoint y: 246, distance: 5.5
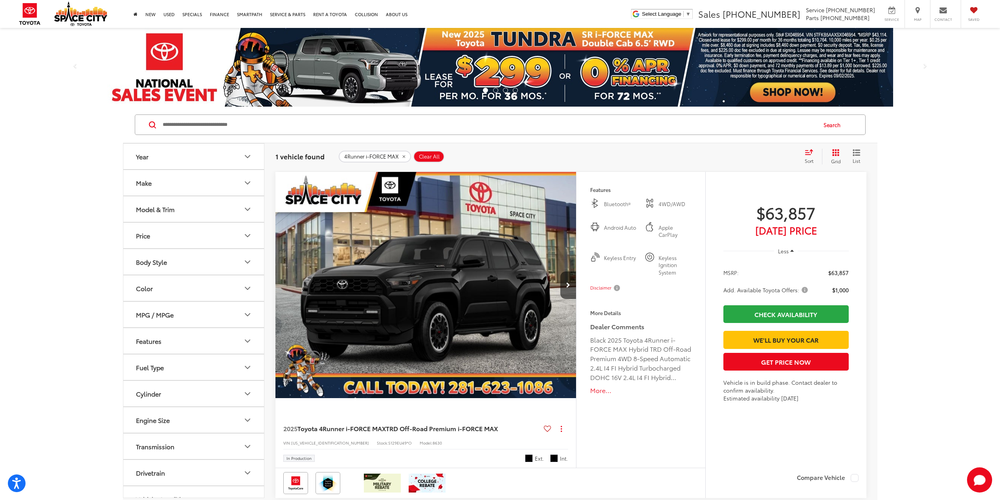
click at [207, 204] on button "Model & Trim" at bounding box center [194, 209] width 142 height 26
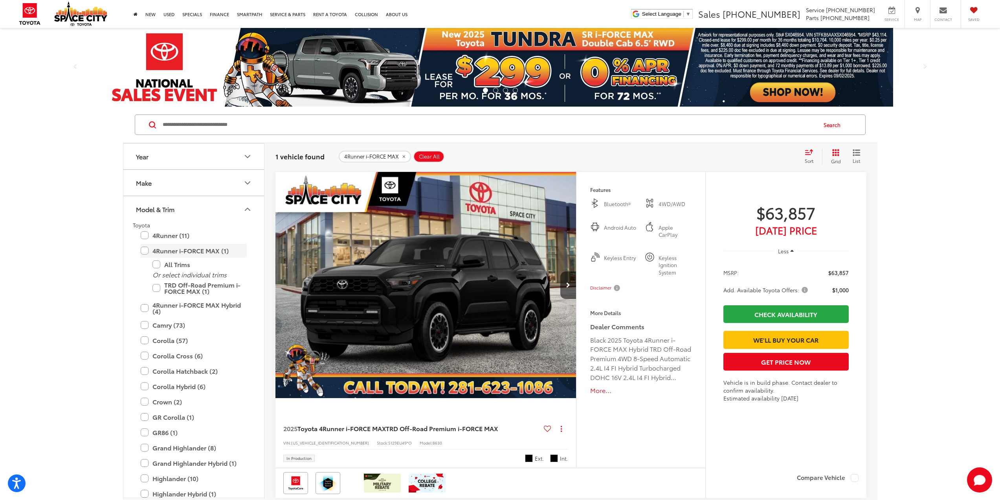
click at [145, 252] on label "4Runner i-FORCE MAX (1)" at bounding box center [194, 251] width 106 height 14
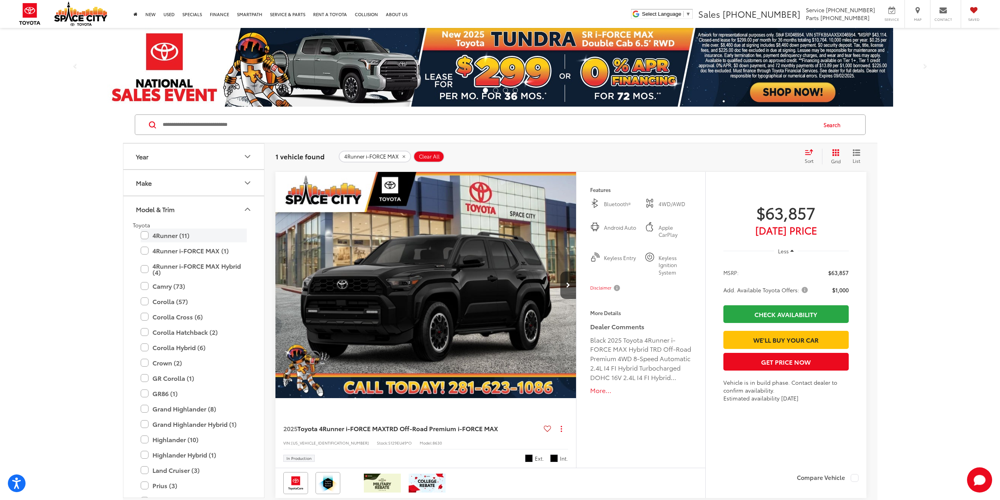
click at [143, 232] on label "4Runner (11)" at bounding box center [194, 235] width 106 height 14
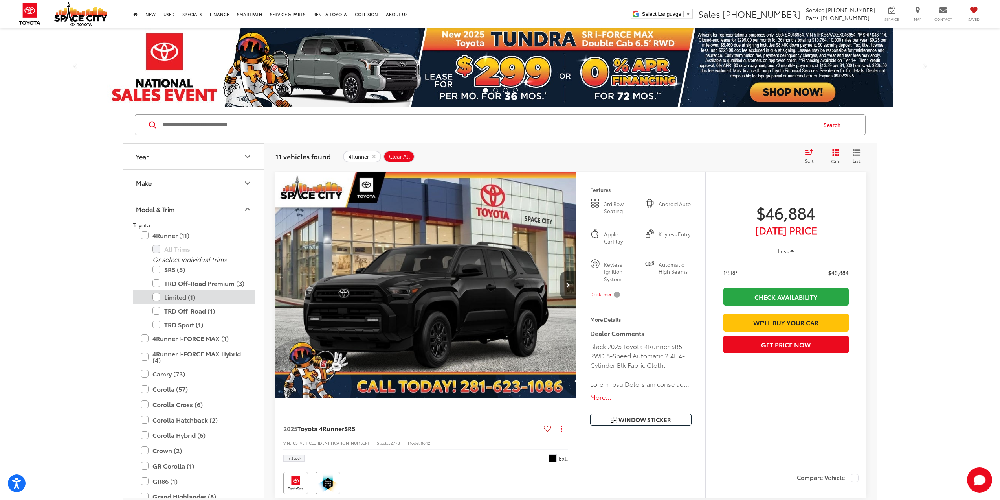
click at [159, 292] on label "Limited (1)" at bounding box center [200, 297] width 94 height 14
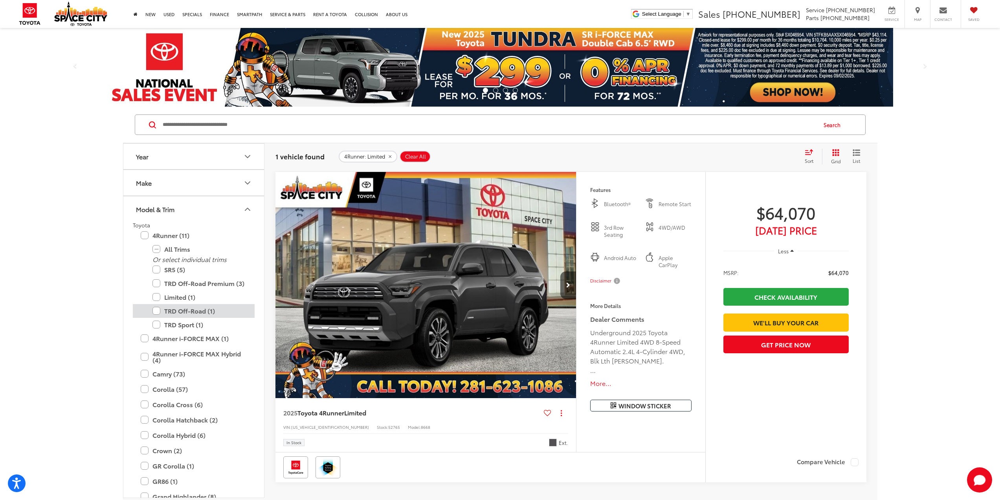
click at [158, 312] on label "TRD Off-Road (1)" at bounding box center [200, 311] width 94 height 14
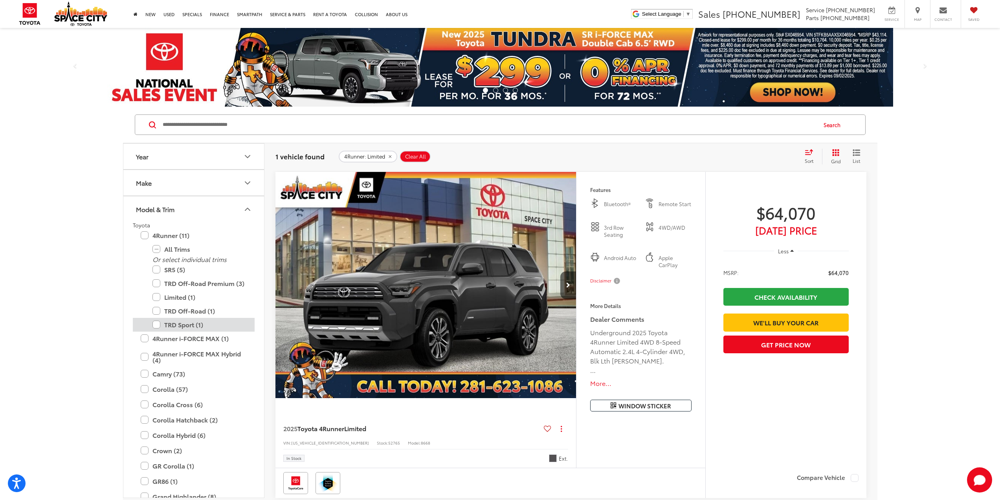
click at [158, 327] on label "TRD Sport (1)" at bounding box center [200, 325] width 94 height 14
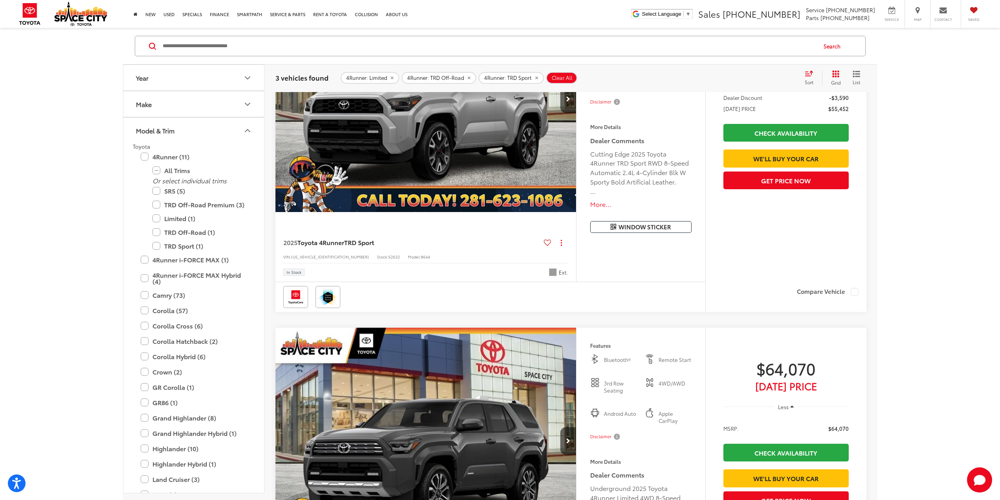
scroll to position [314, 0]
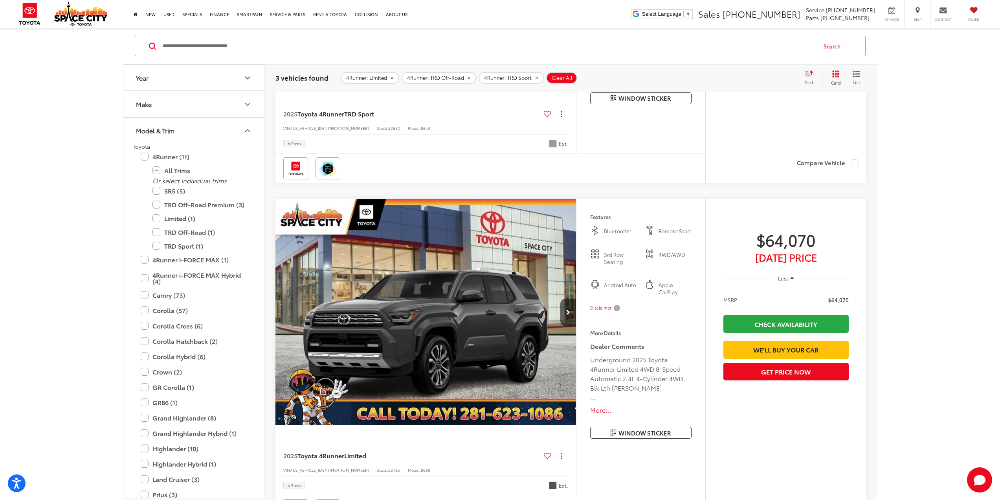
click at [406, 294] on img "2025 Toyota 4Runner Limited 0" at bounding box center [426, 312] width 302 height 227
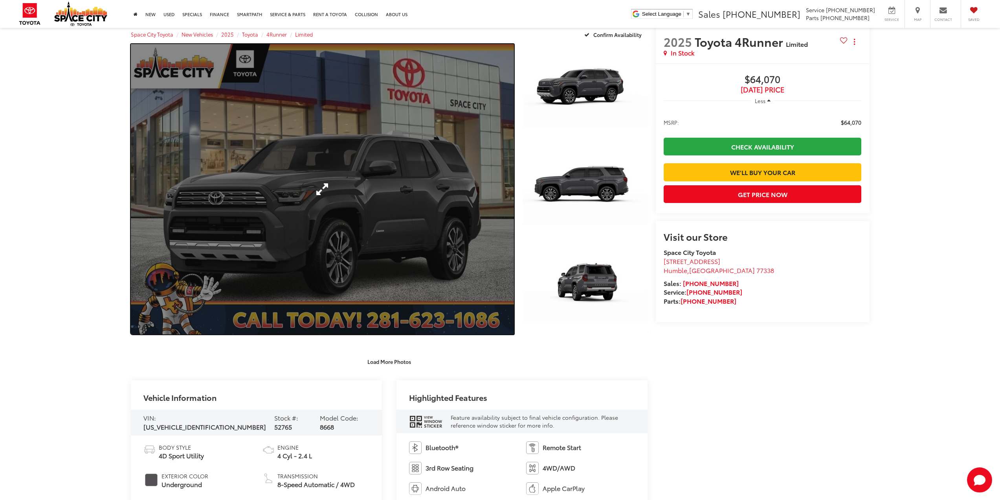
click at [482, 276] on link "Expand Photo 0" at bounding box center [323, 189] width 384 height 290
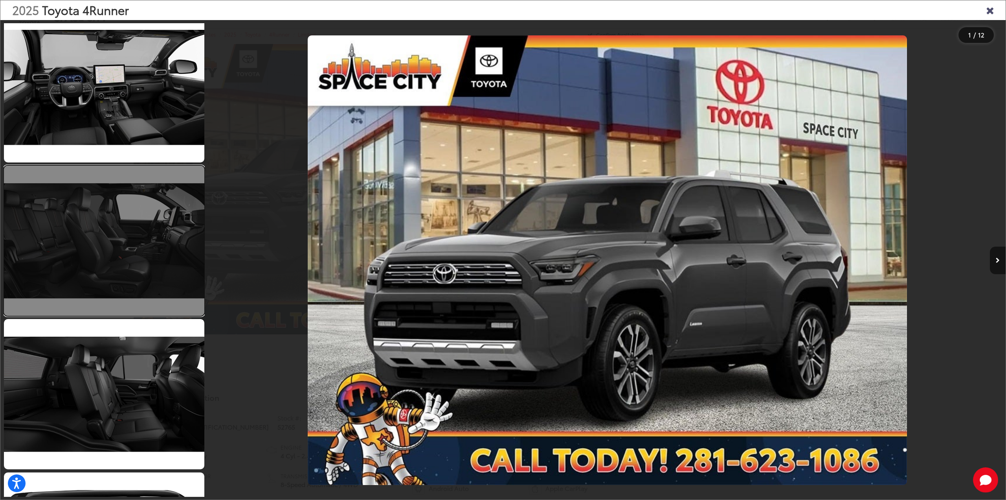
click at [131, 249] on link at bounding box center [104, 240] width 200 height 150
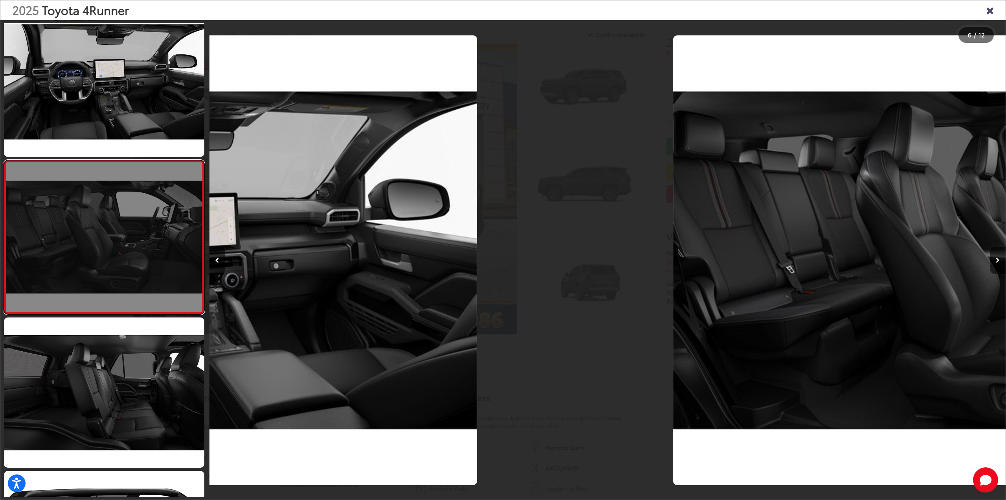
scroll to position [0, 3983]
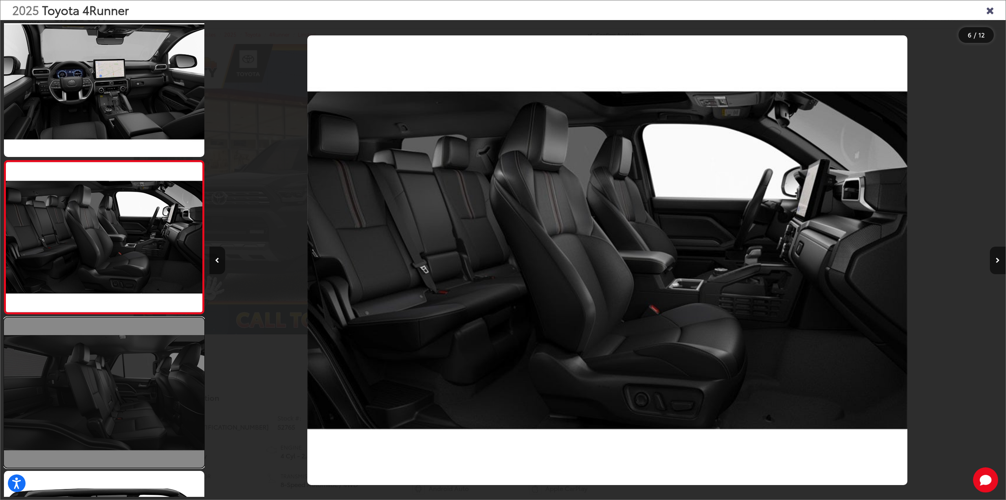
click at [161, 392] on link at bounding box center [104, 392] width 200 height 150
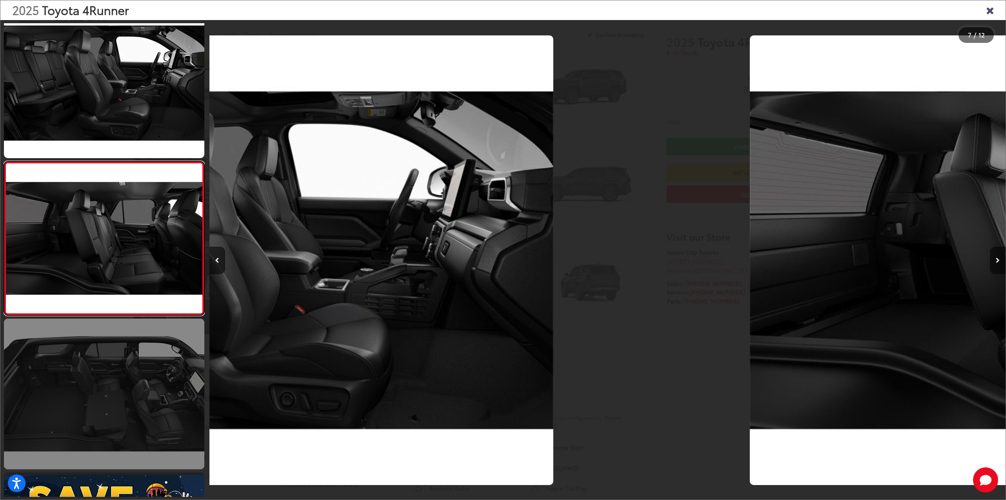
scroll to position [784, 0]
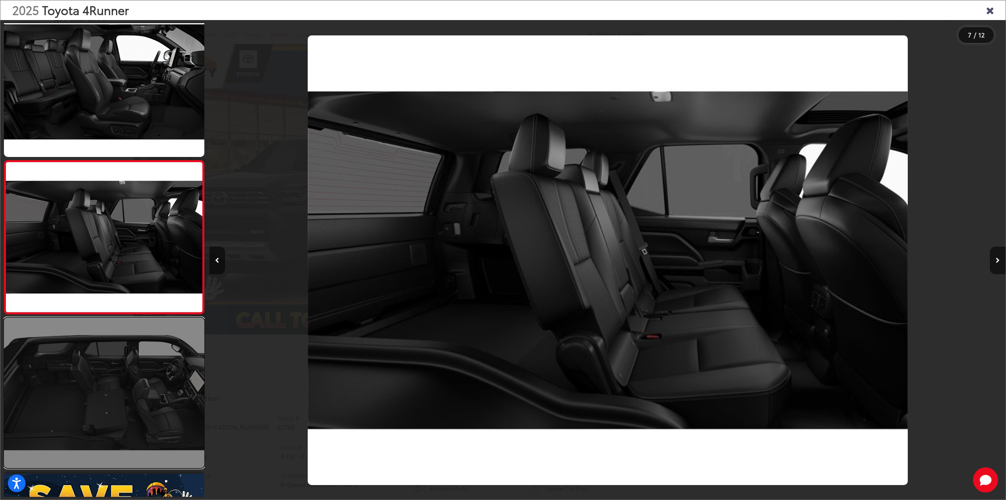
click at [137, 404] on link at bounding box center [104, 392] width 200 height 150
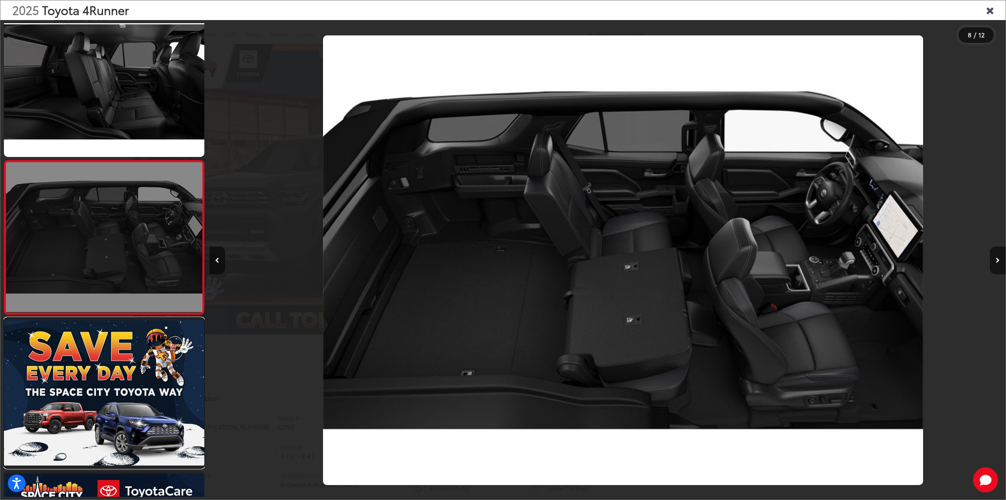
scroll to position [0, 5596]
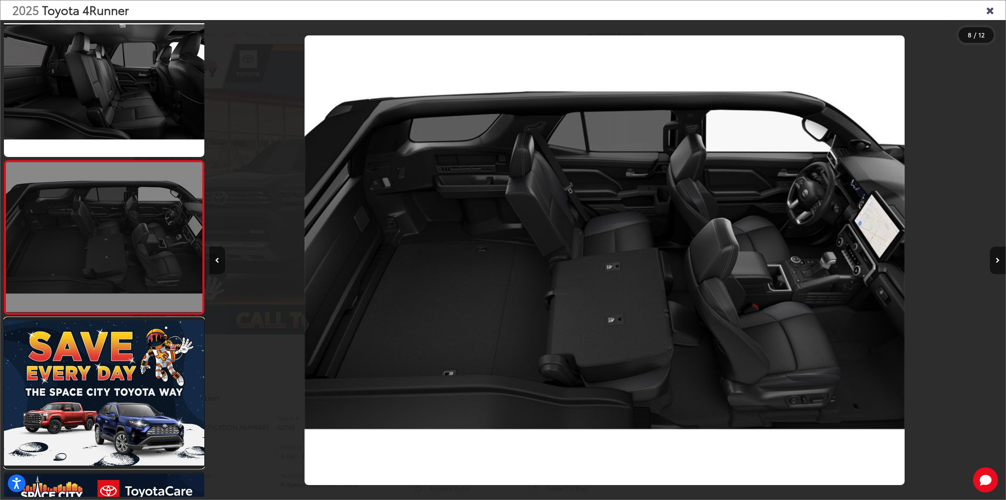
click at [137, 404] on link at bounding box center [104, 393] width 200 height 150
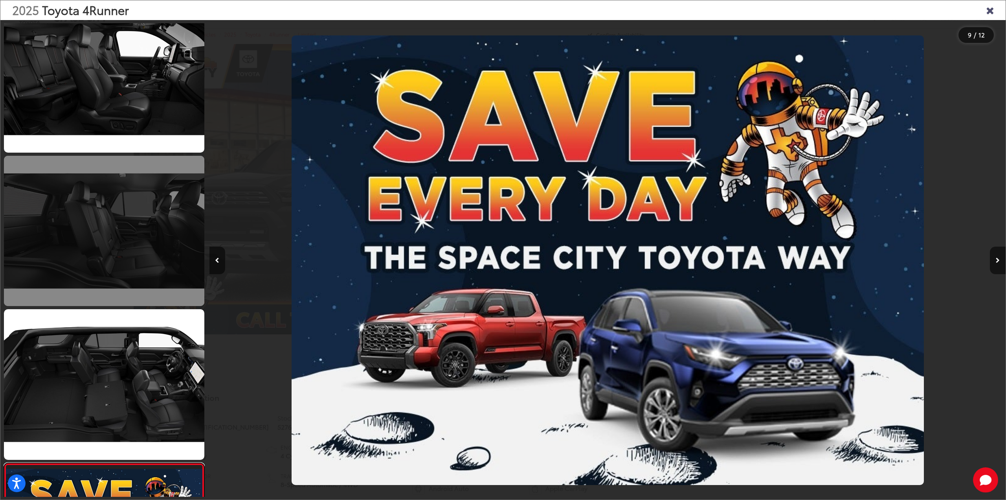
scroll to position [634, 0]
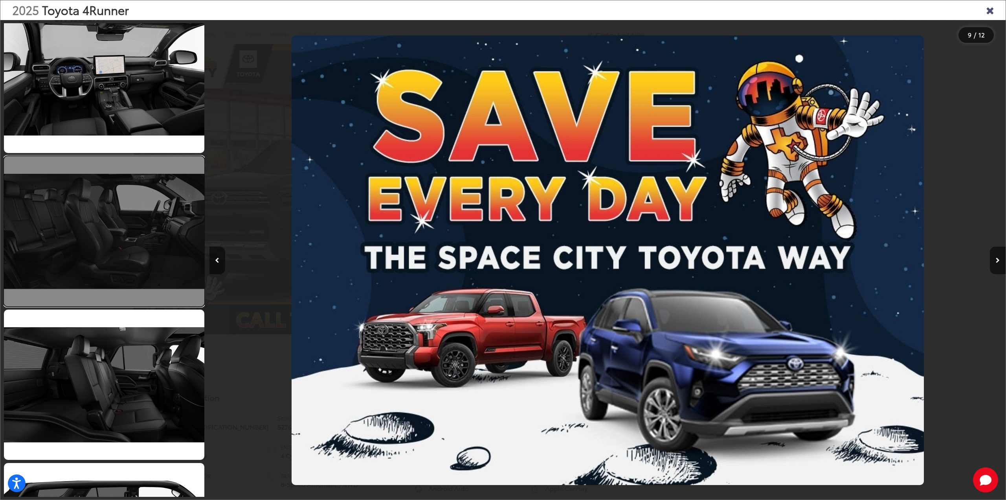
click at [110, 241] on link at bounding box center [104, 231] width 200 height 150
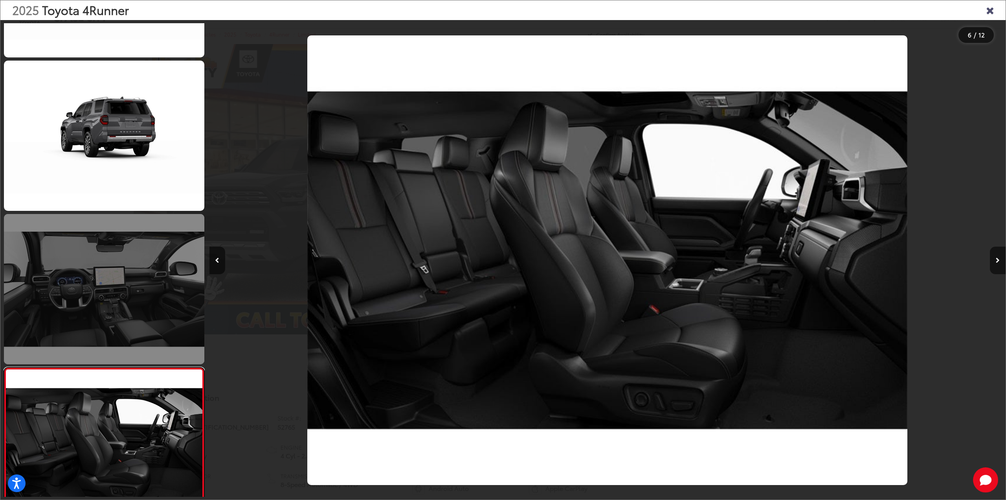
scroll to position [421, 0]
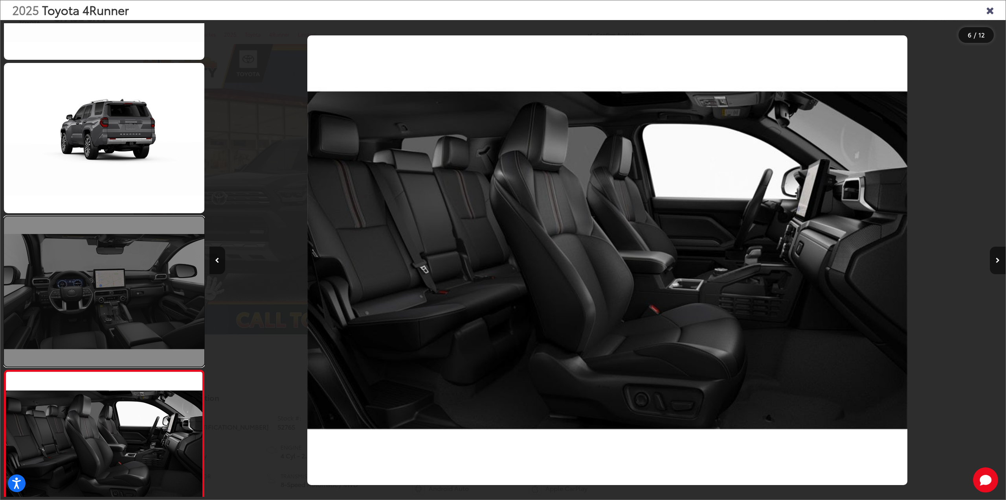
click at [108, 251] on link at bounding box center [104, 291] width 200 height 150
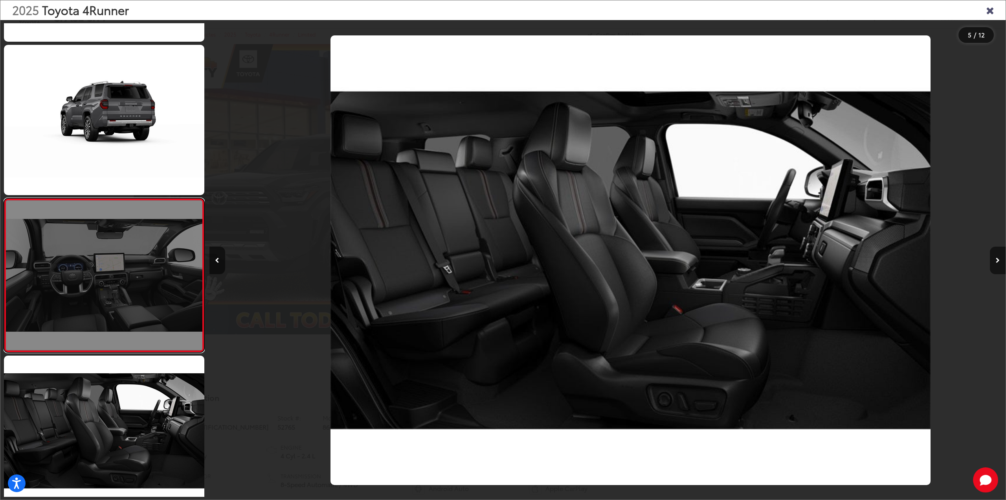
scroll to position [0, 0]
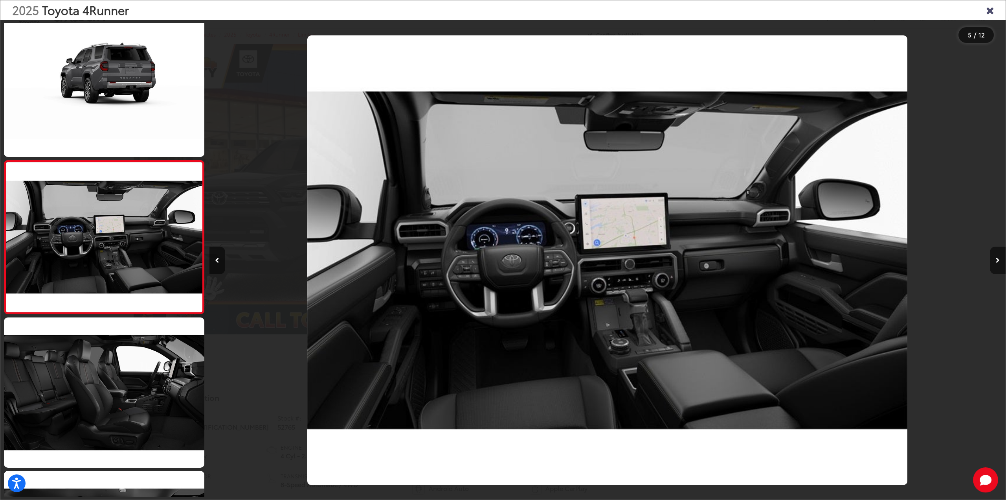
click at [991, 13] on icon "Close gallery" at bounding box center [990, 10] width 8 height 10
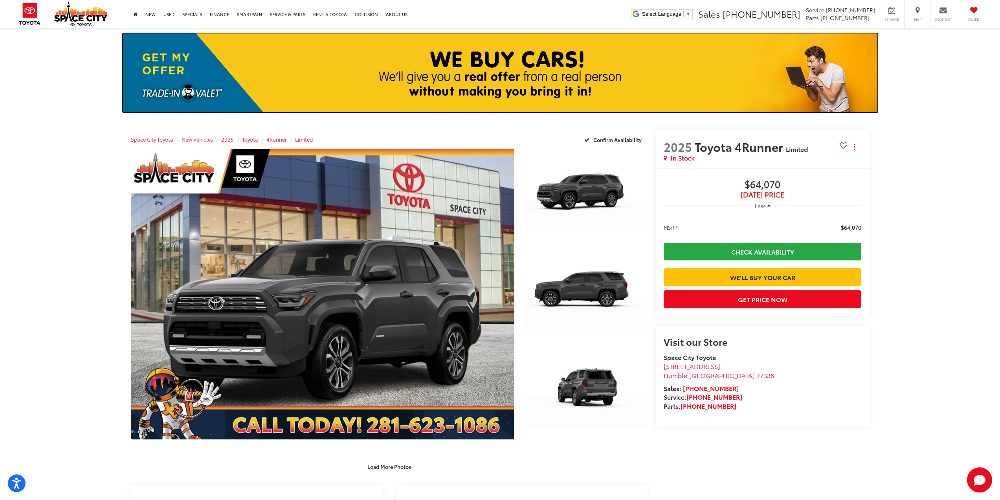
drag, startPoint x: 428, startPoint y: 69, endPoint x: 423, endPoint y: 75, distance: 7.6
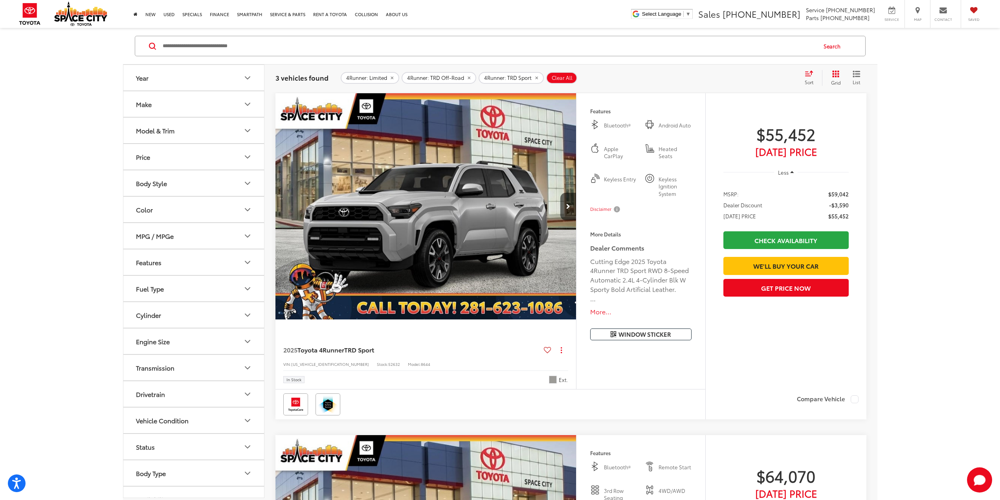
click at [202, 131] on button "Model & Trim" at bounding box center [194, 131] width 142 height 26
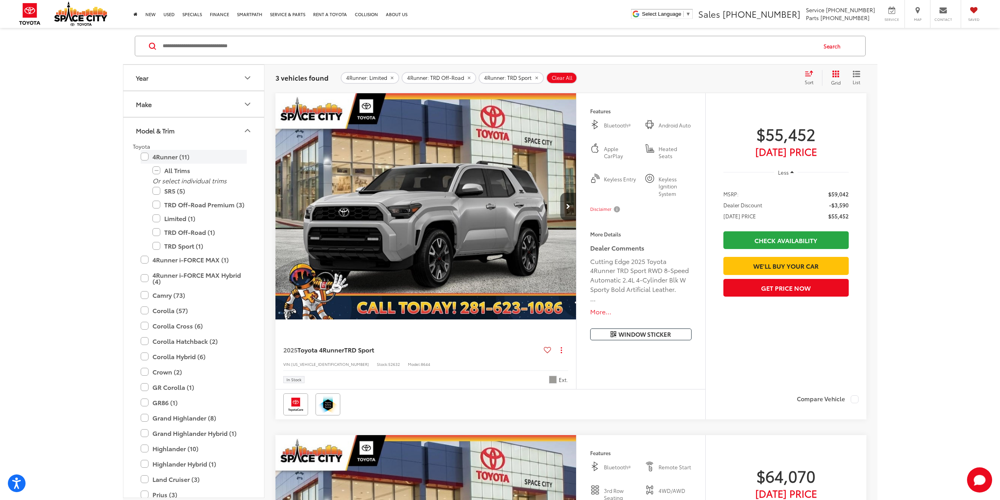
click at [146, 159] on label "4Runner (11)" at bounding box center [194, 157] width 106 height 14
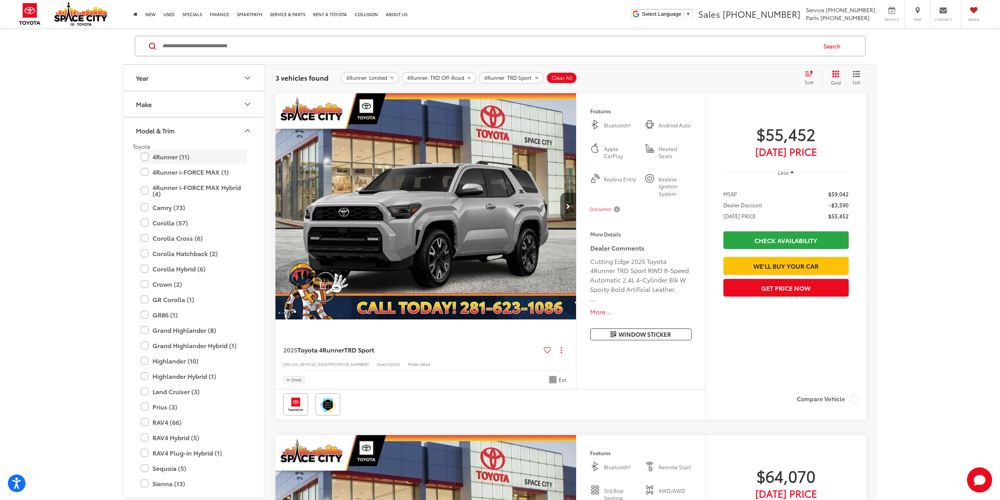
click at [145, 158] on label "4Runner (11)" at bounding box center [194, 157] width 106 height 14
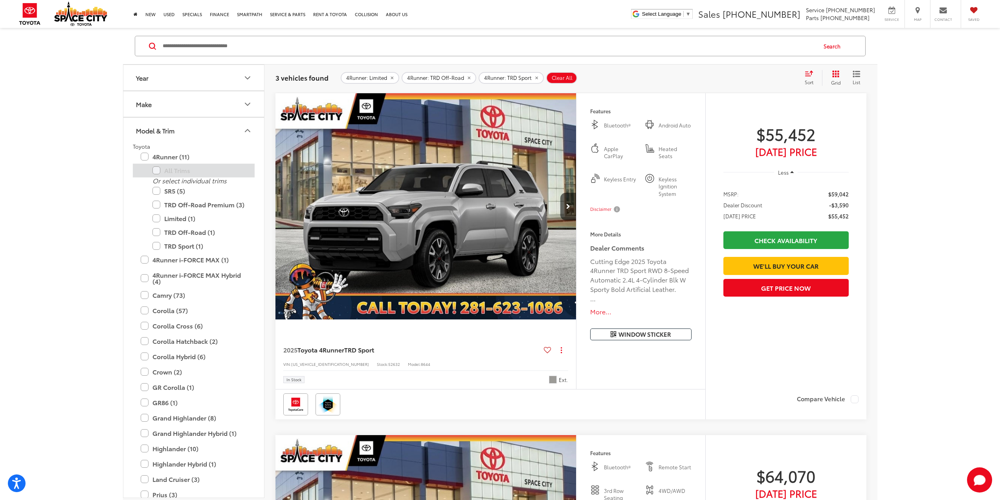
click at [157, 168] on label "All Trims" at bounding box center [200, 171] width 94 height 14
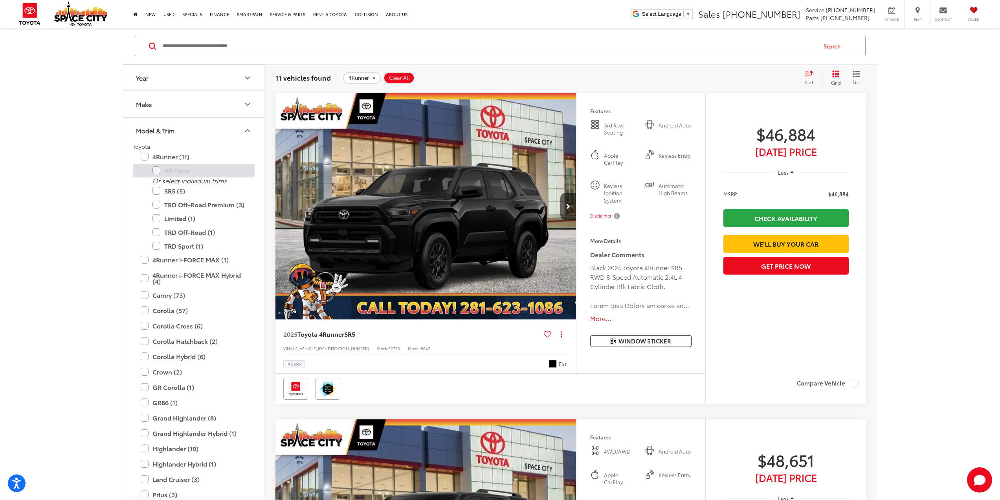
click at [157, 171] on label "All Trims" at bounding box center [200, 171] width 94 height 14
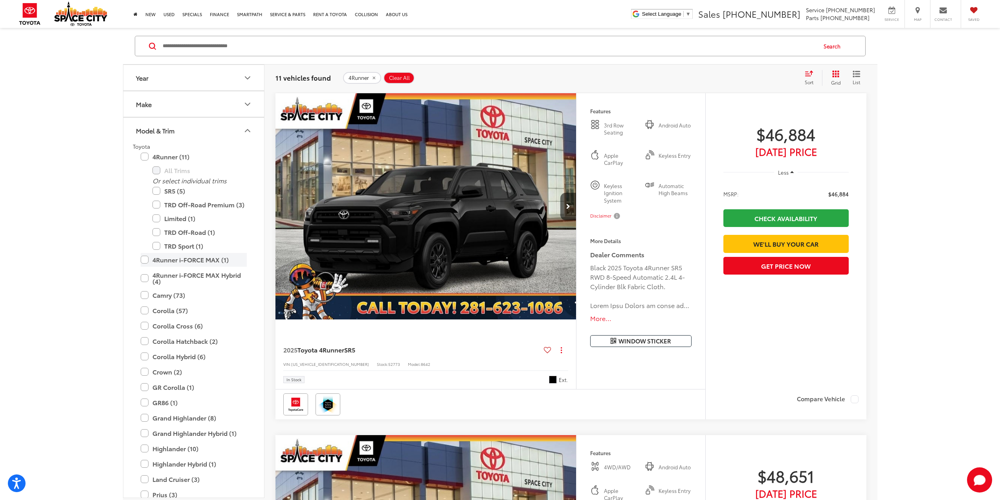
click at [150, 259] on label "4Runner i-FORCE MAX (1)" at bounding box center [194, 260] width 106 height 14
